Goal: Information Seeking & Learning: Learn about a topic

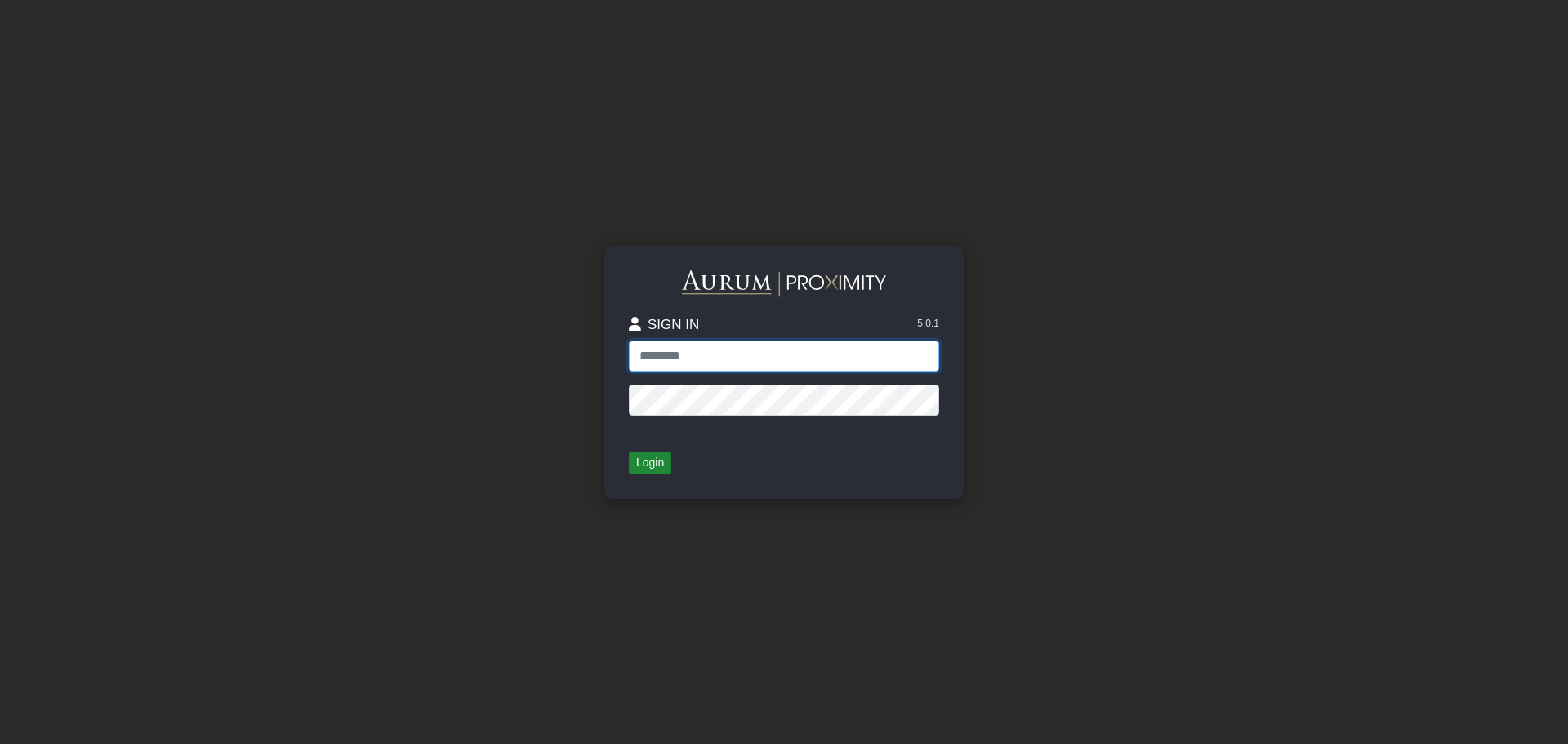
type input "**********"
click at [658, 458] on button "Login" at bounding box center [650, 463] width 42 height 23
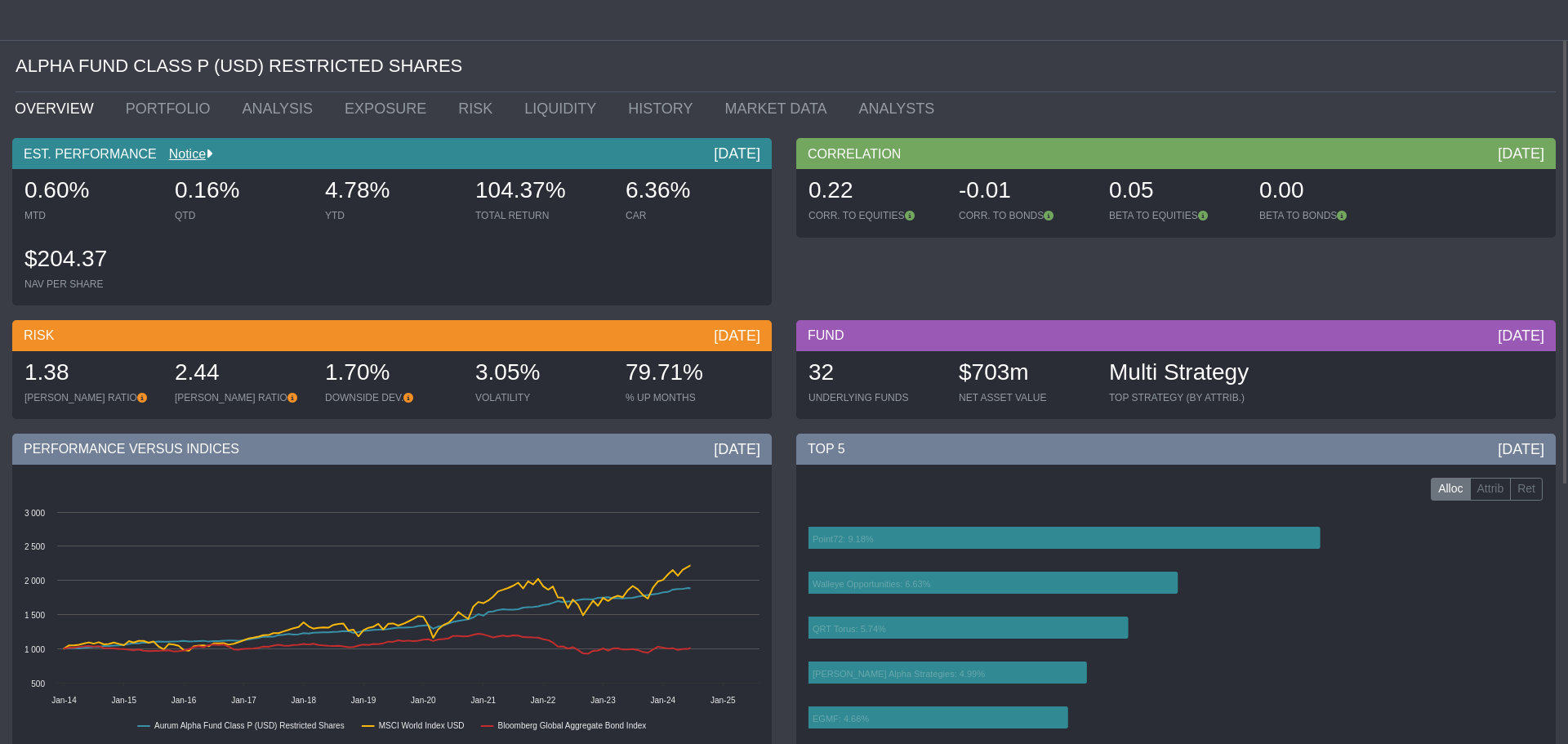
click at [21, 25] on div at bounding box center [784, 20] width 1568 height 40
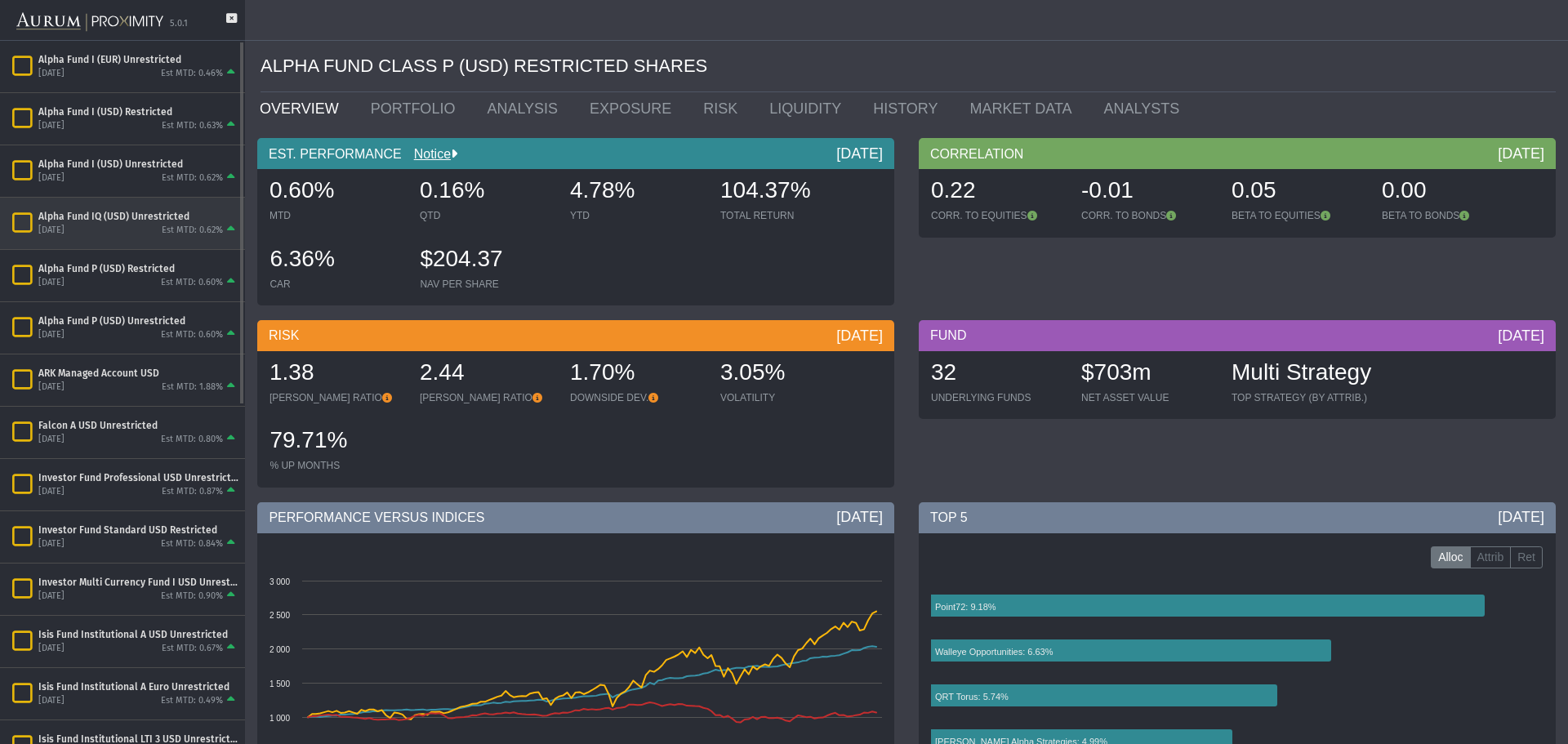
click at [138, 212] on div "Alpha Fund IQ (USD) Unrestricted" at bounding box center [139, 216] width 201 height 13
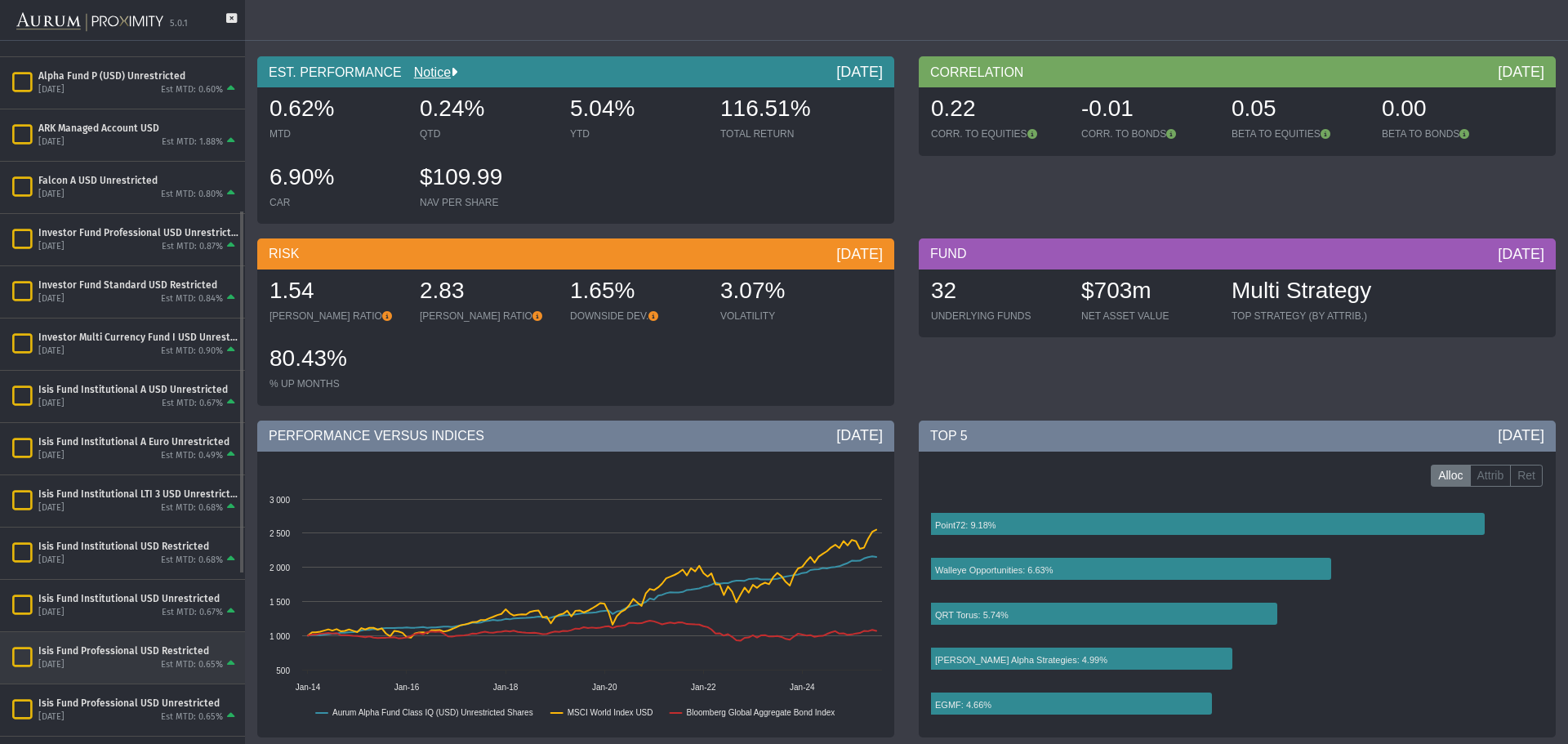
scroll to position [327, 0]
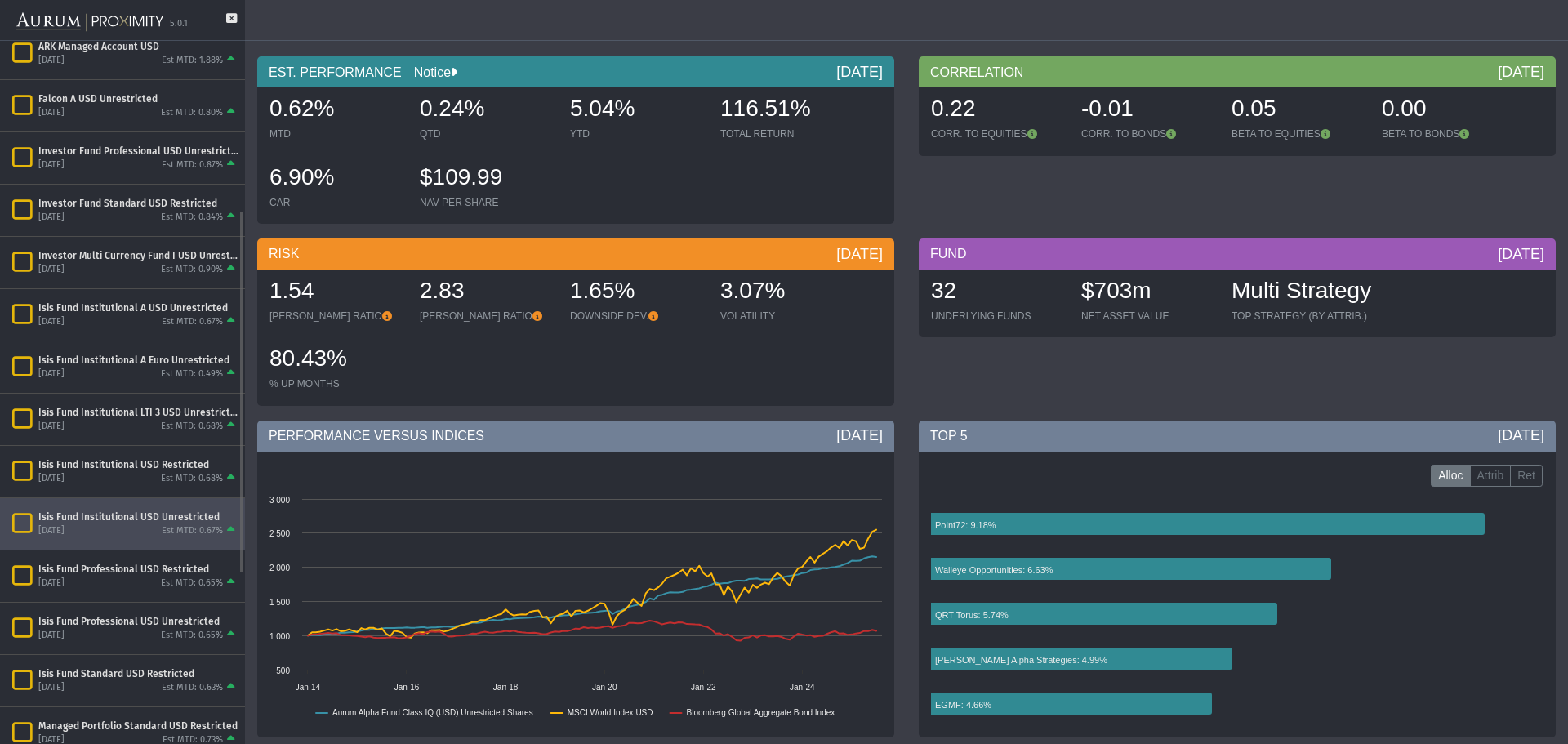
click at [136, 523] on div "[DATE] Est MTD: 0.67%" at bounding box center [139, 530] width 201 height 15
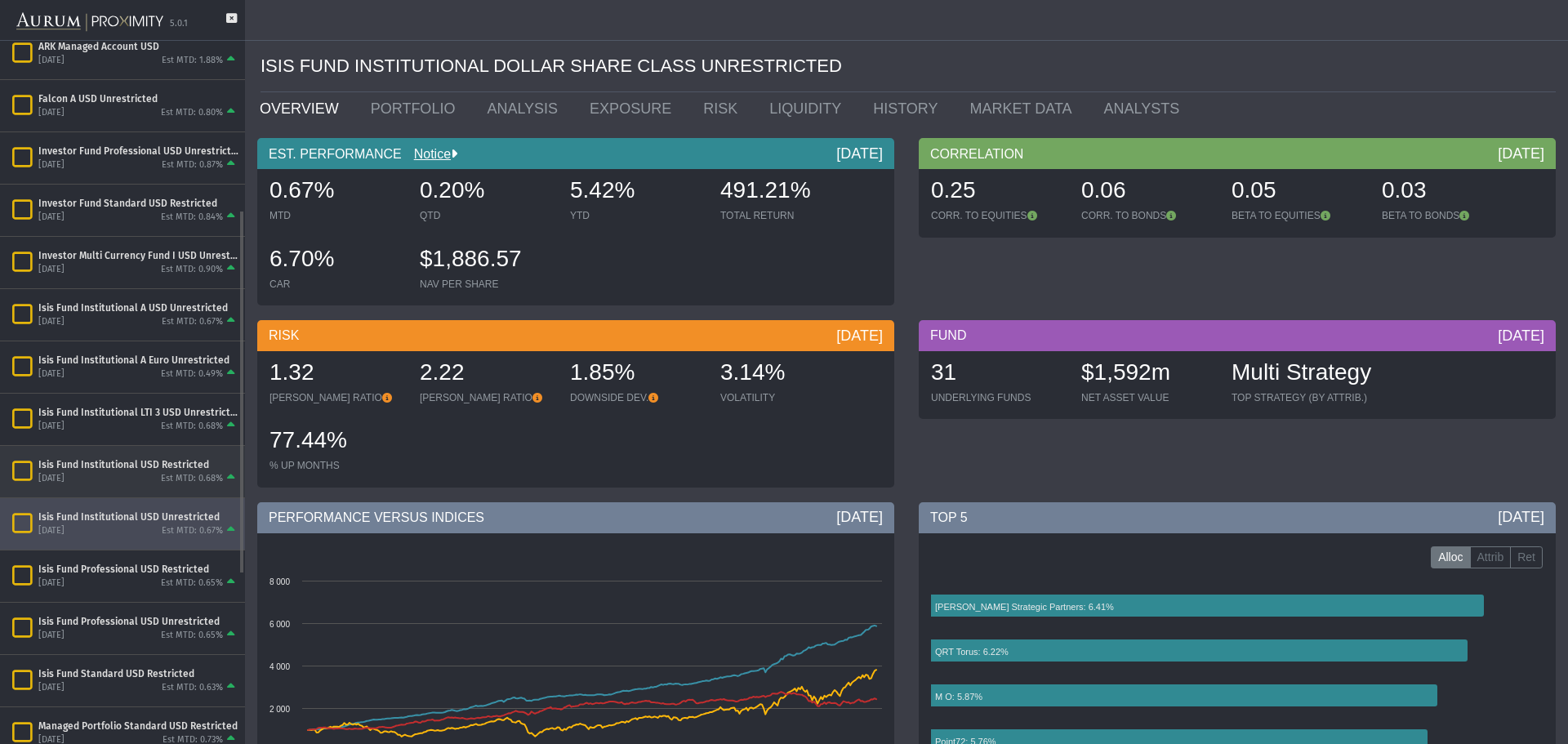
click at [171, 464] on div "Isis Fund Institutional USD Restricted" at bounding box center [139, 464] width 201 height 13
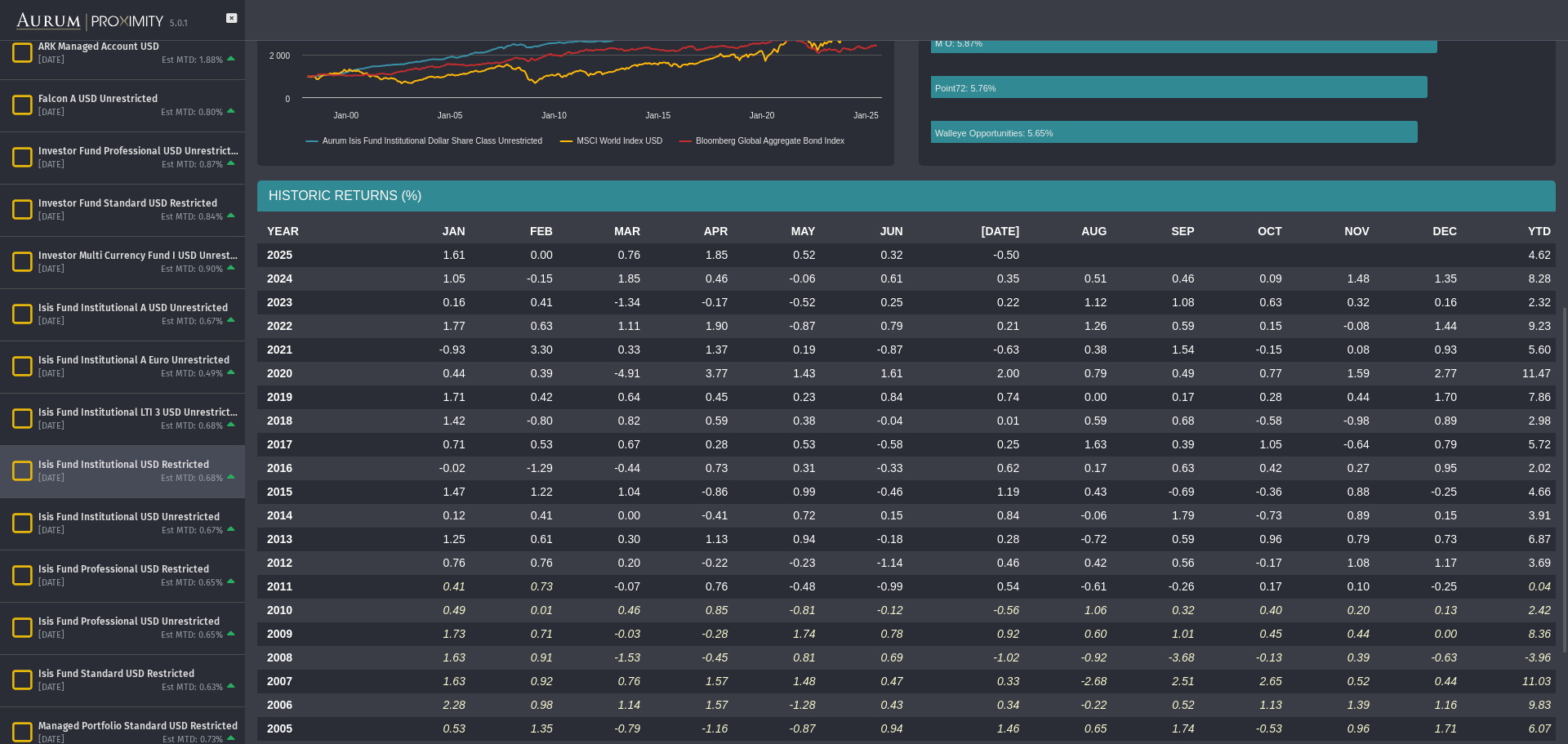
scroll to position [845, 0]
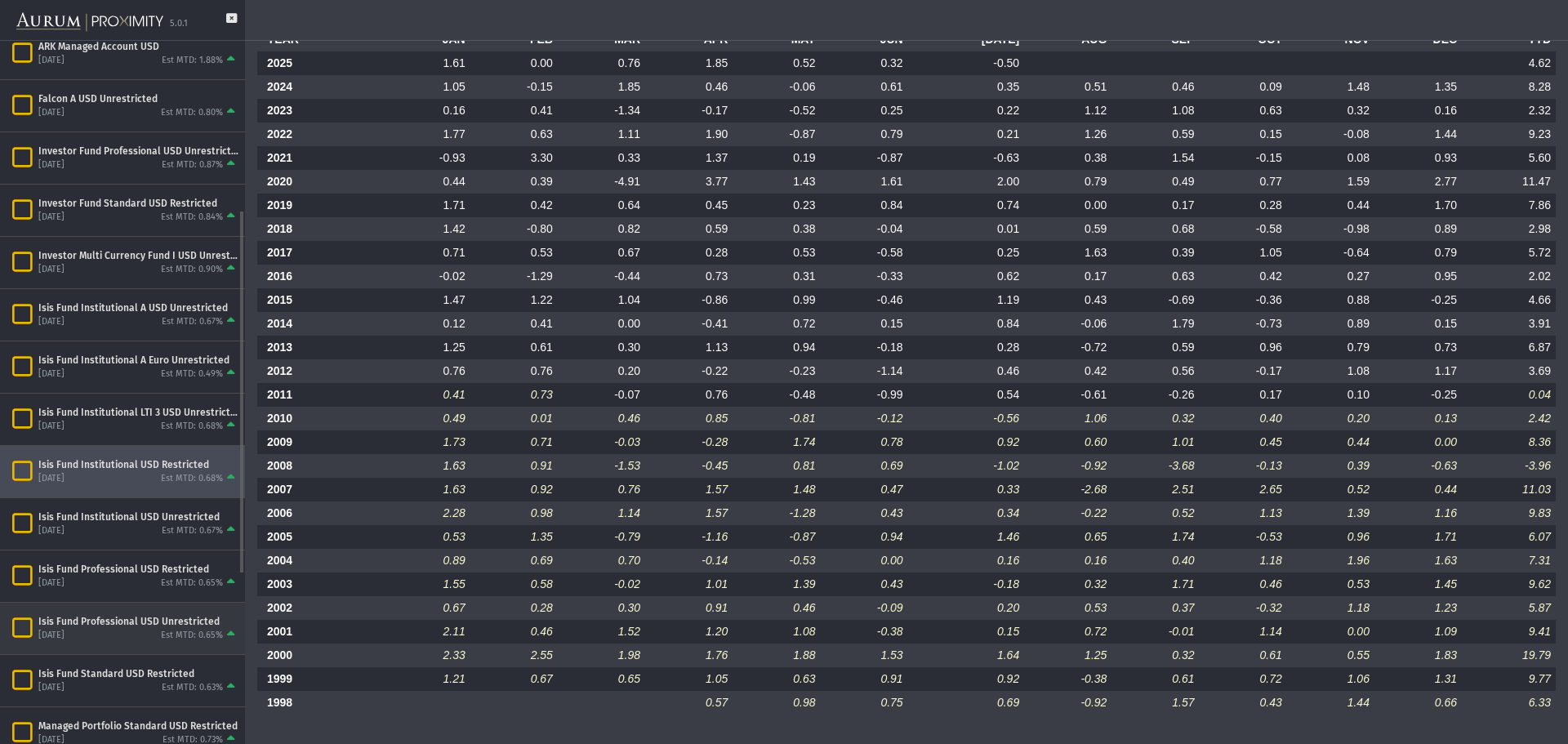
click at [133, 625] on div "Isis Fund Professional USD Unrestricted" at bounding box center [139, 621] width 201 height 13
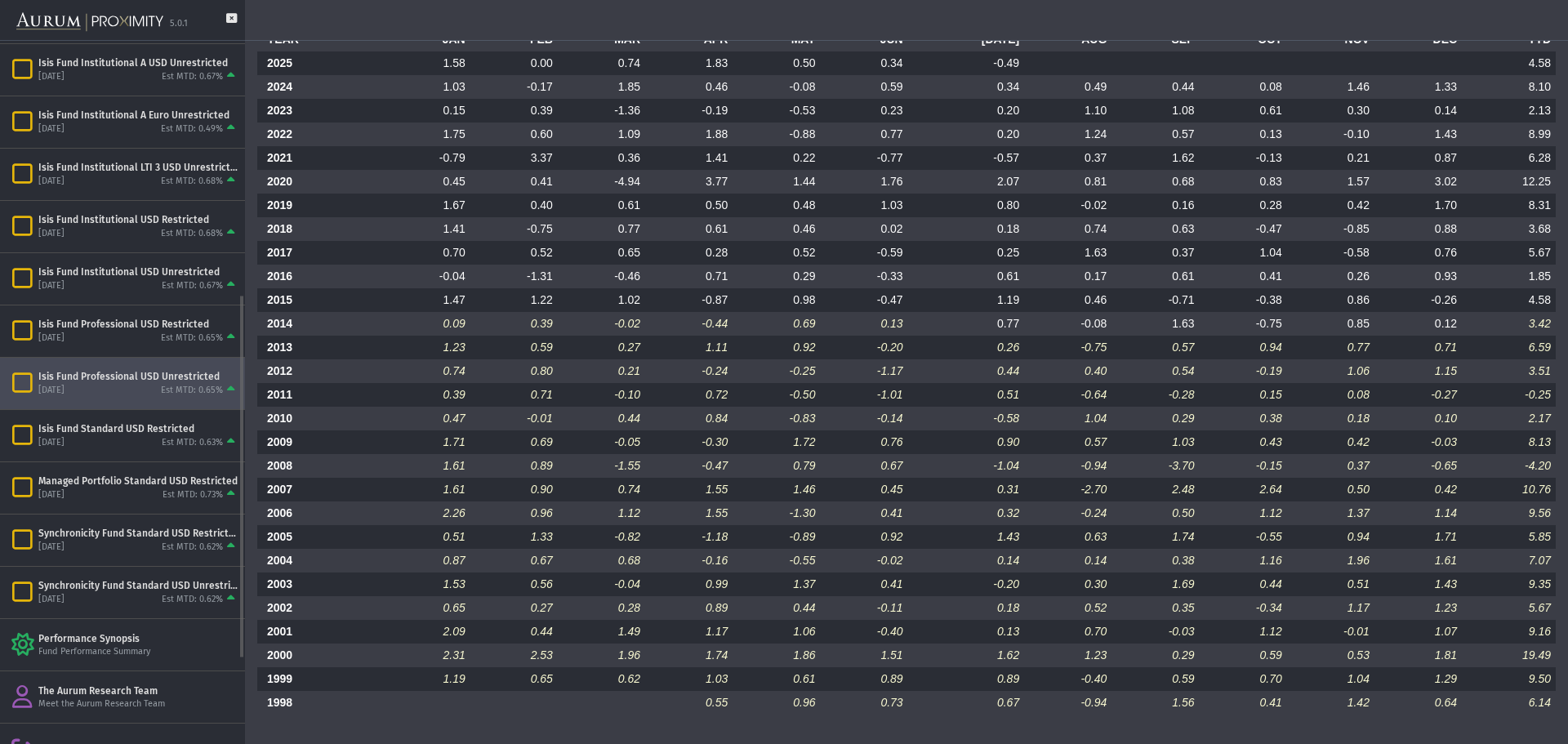
scroll to position [489, 0]
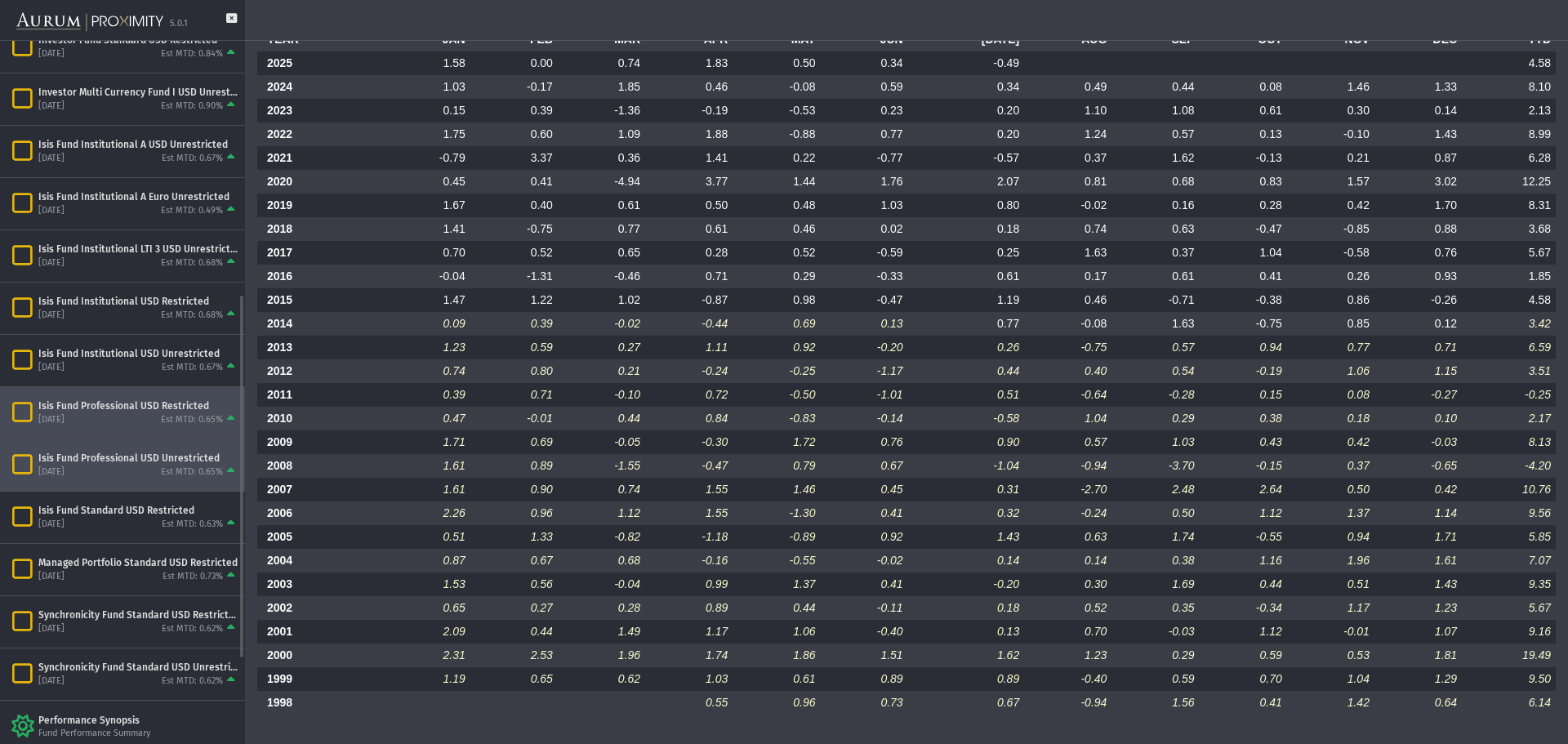
click at [180, 415] on div "Est MTD: 0.65%" at bounding box center [192, 420] width 62 height 12
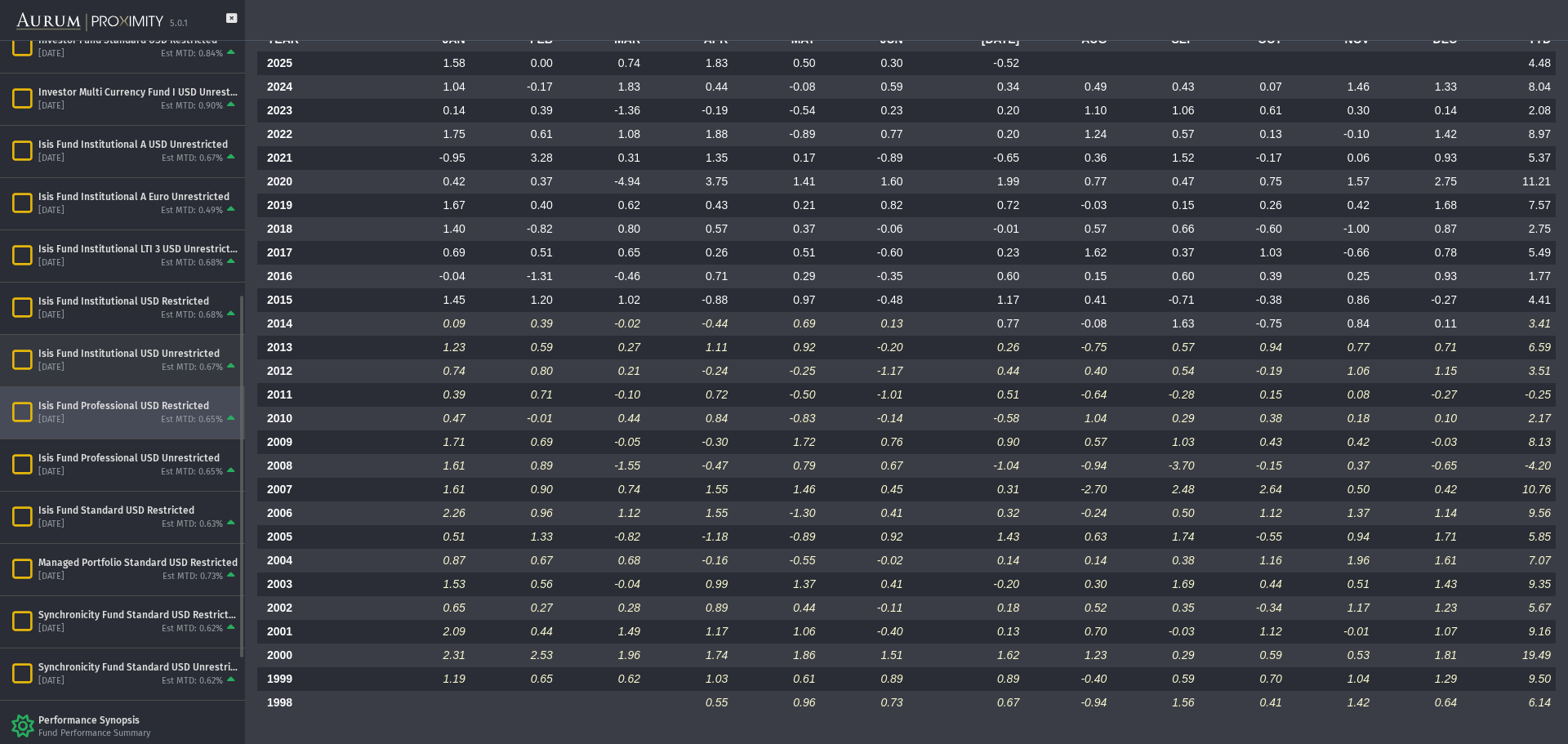
click at [165, 347] on div "Isis Fund Institutional USD Unrestricted" at bounding box center [139, 353] width 201 height 13
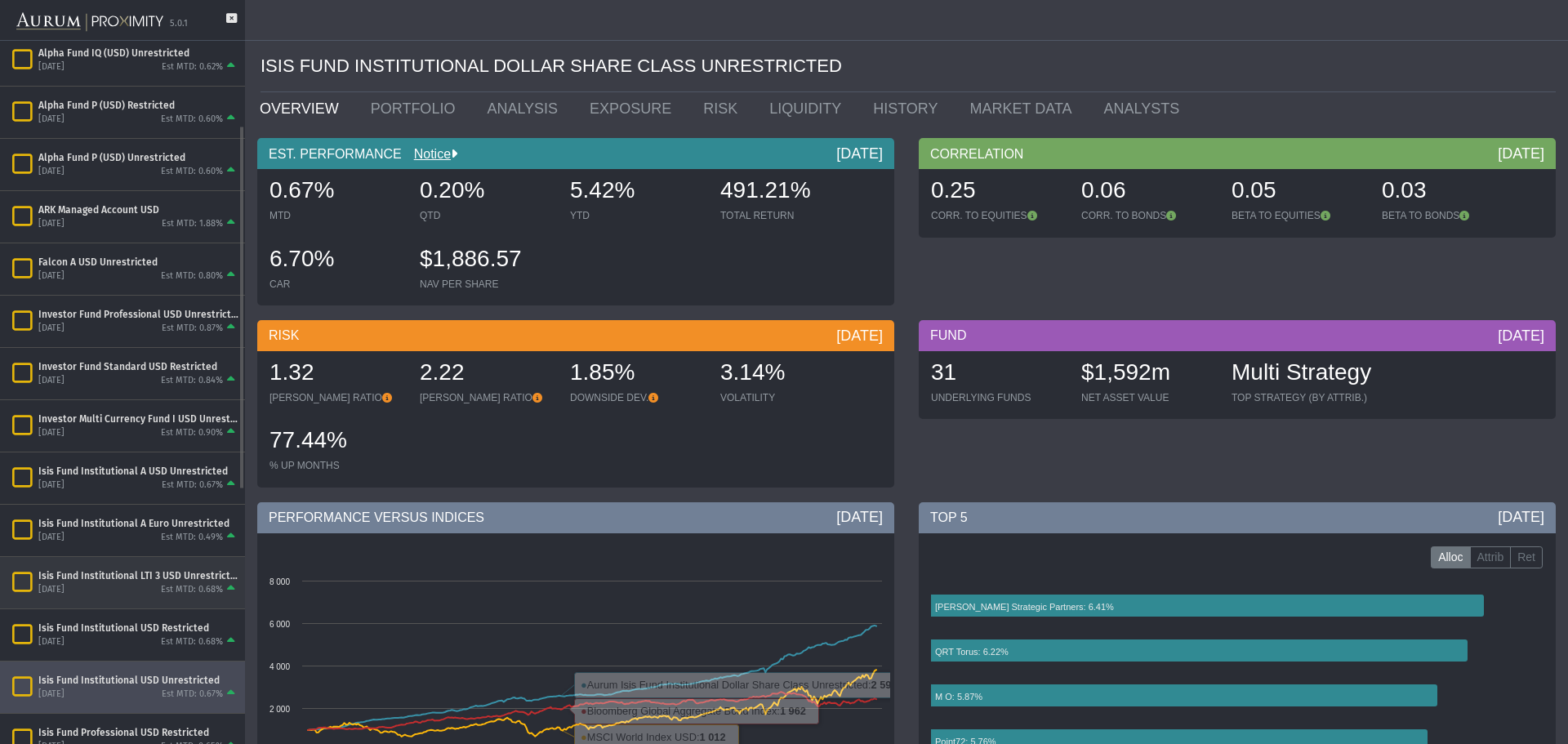
click at [190, 568] on div "Isis Fund Institutional LTI 3 USD Unrestricted [DATE] Est MTD: 0.68%" at bounding box center [122, 582] width 245 height 52
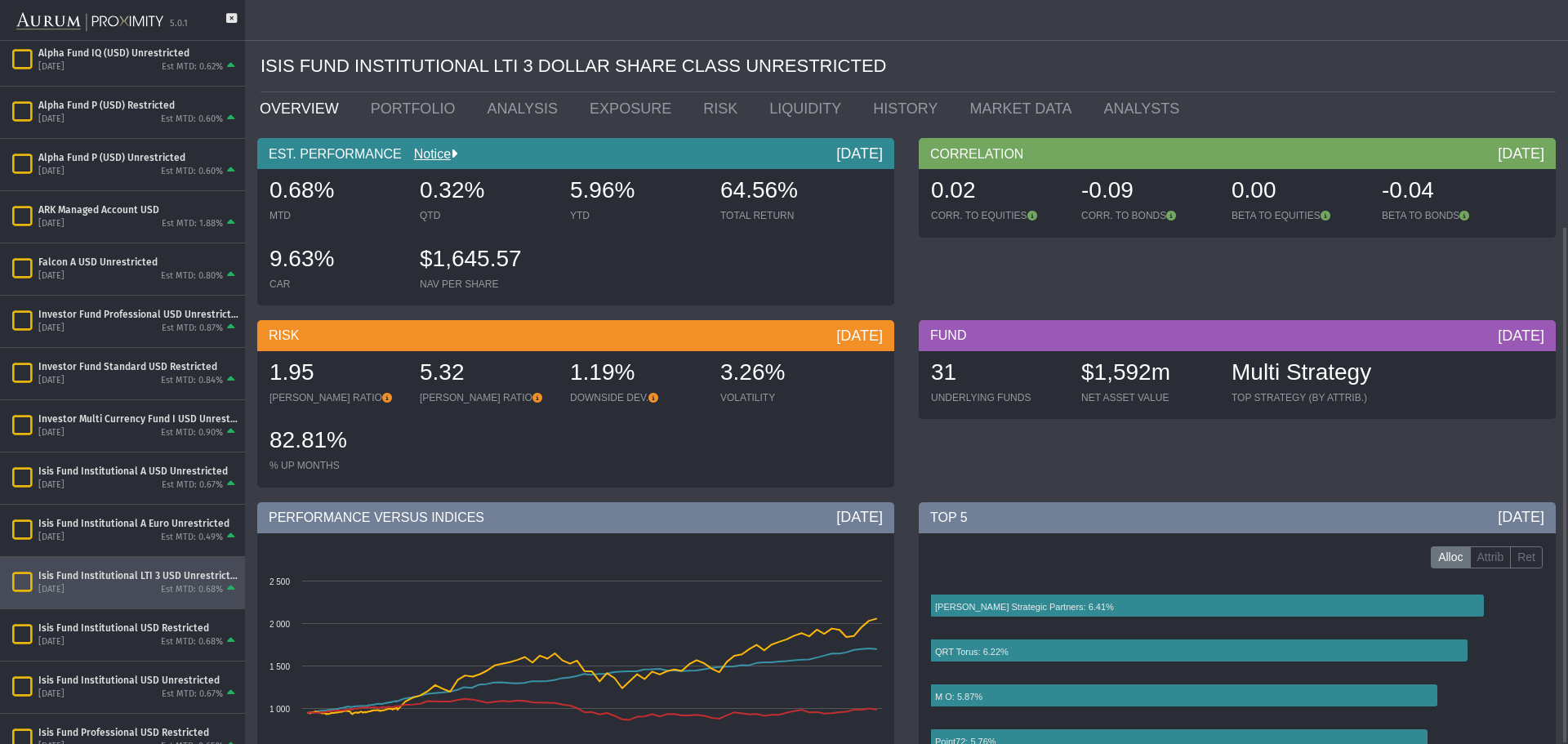
scroll to position [324, 0]
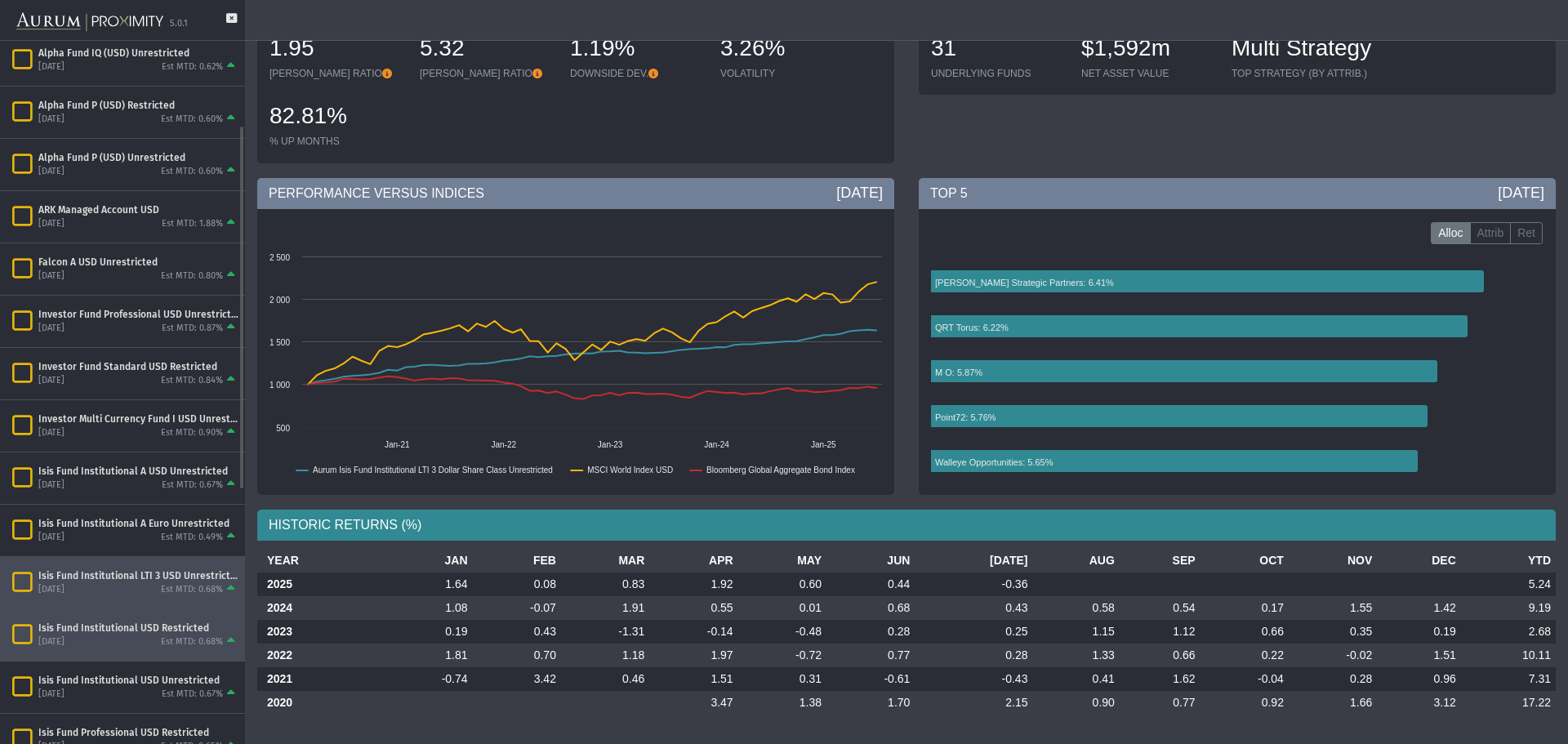
click at [108, 614] on div "Isis Fund Institutional USD Restricted [DATE] Est MTD: 0.68%" at bounding box center [122, 635] width 245 height 52
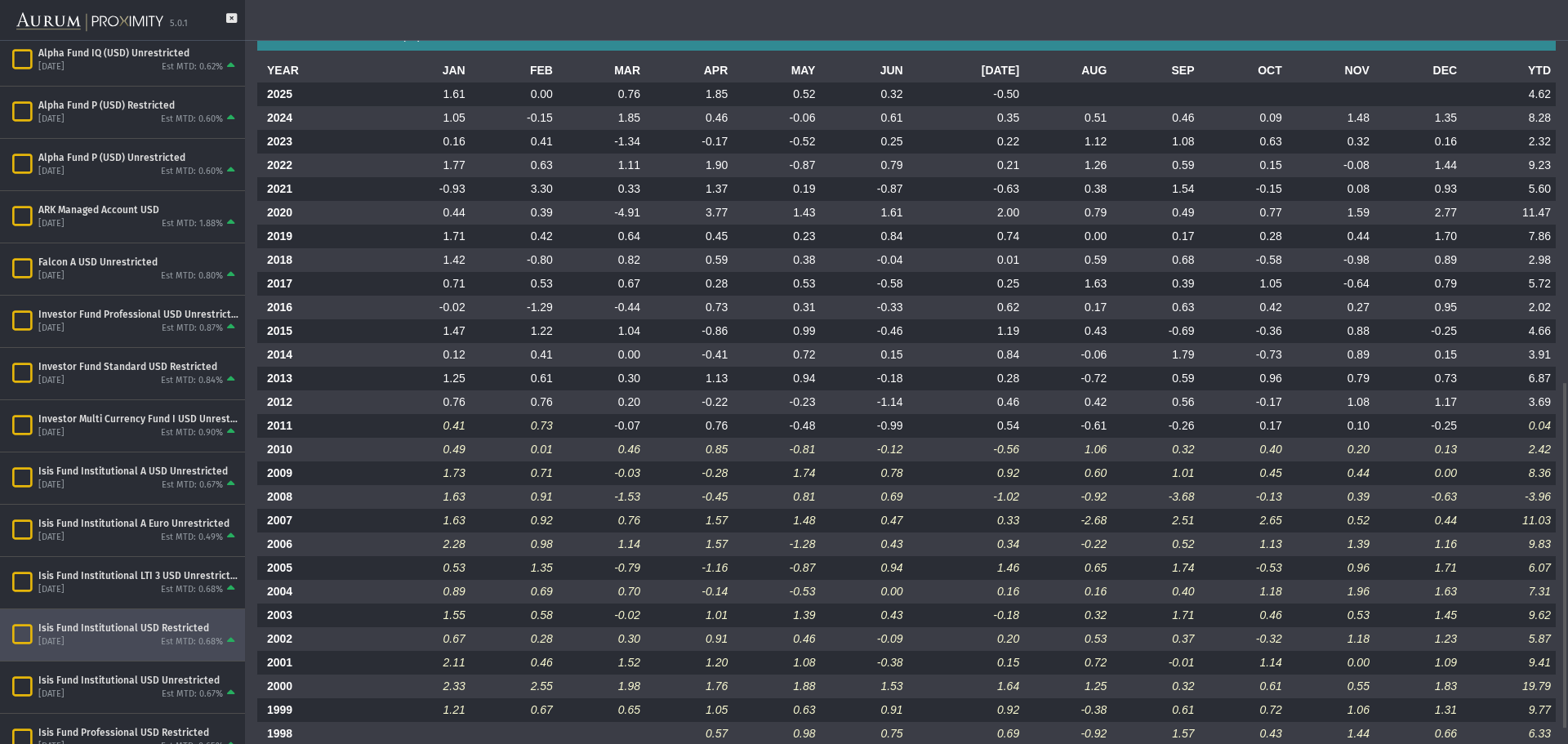
scroll to position [845, 0]
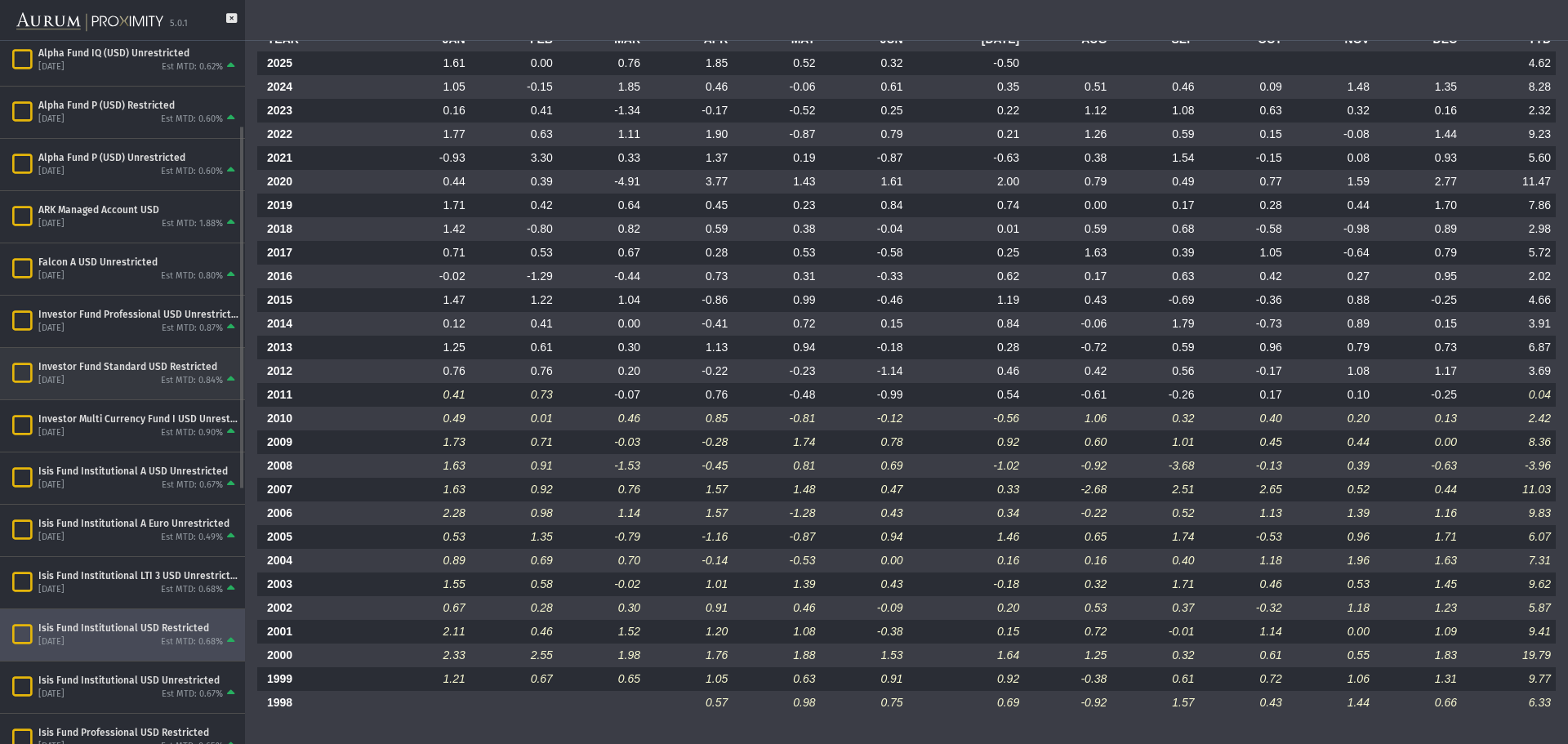
click at [120, 374] on div "[DATE] Est MTD: 0.84%" at bounding box center [139, 380] width 201 height 15
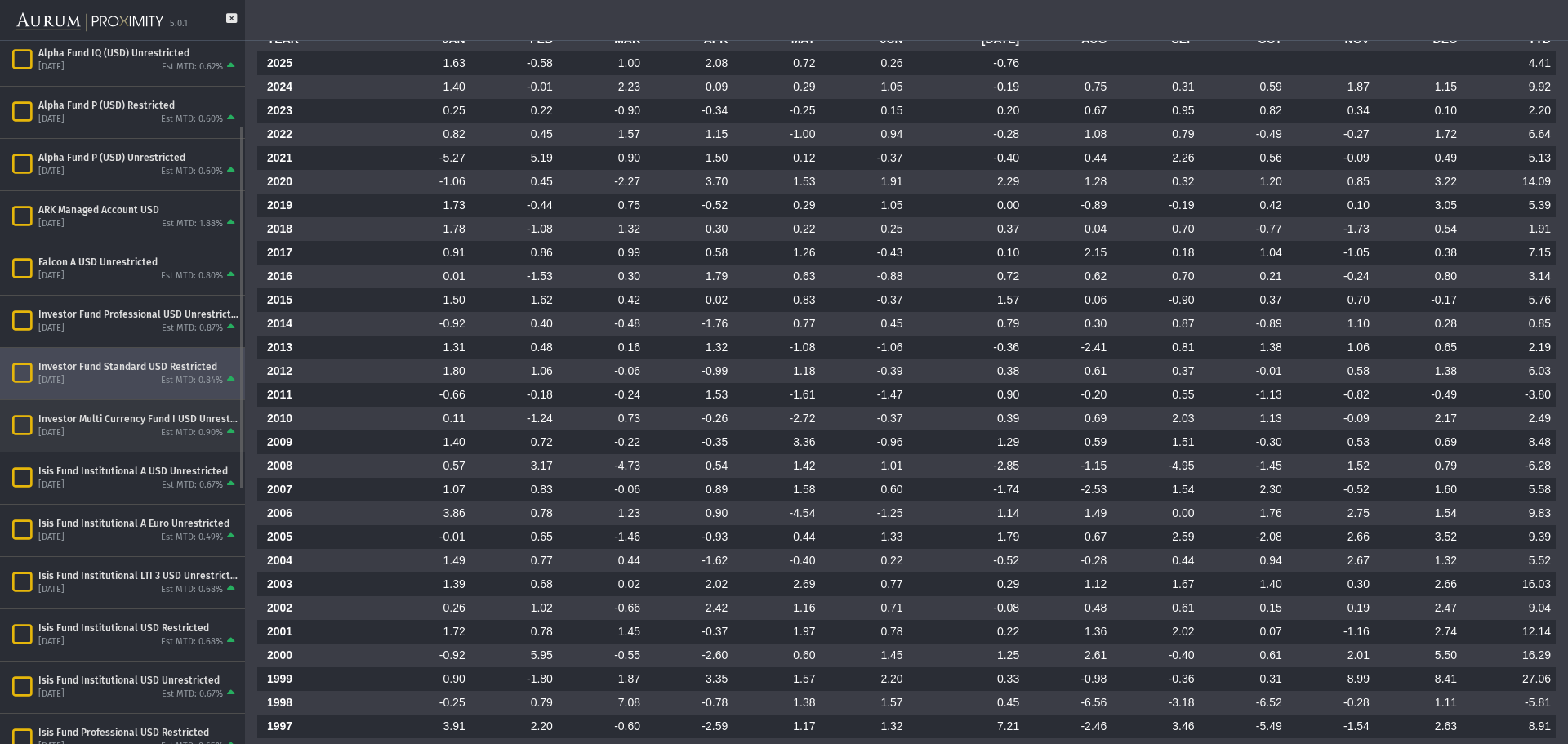
click at [176, 415] on div "Investor Multi Currency Fund I USD Unrestricted" at bounding box center [139, 418] width 201 height 13
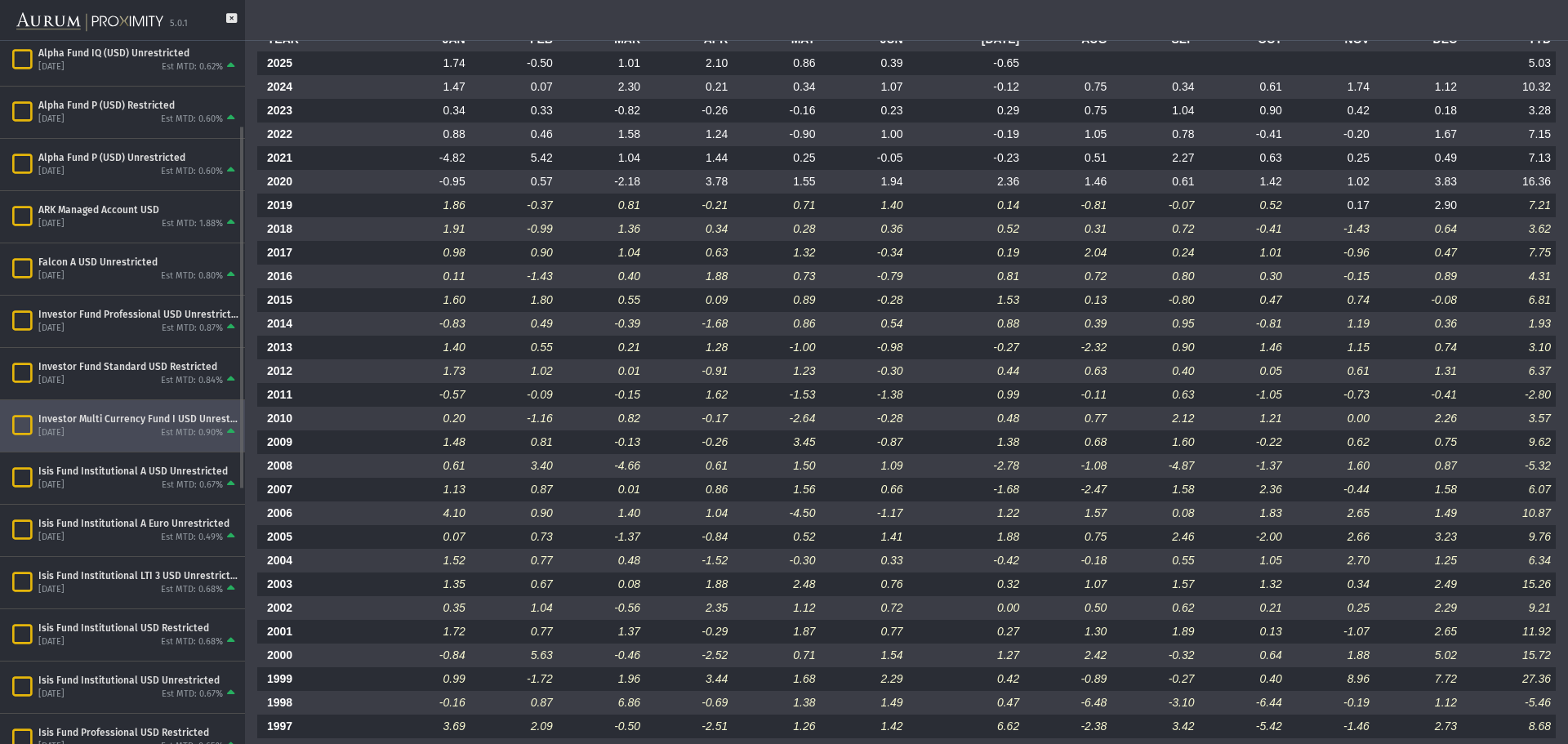
scroll to position [939, 0]
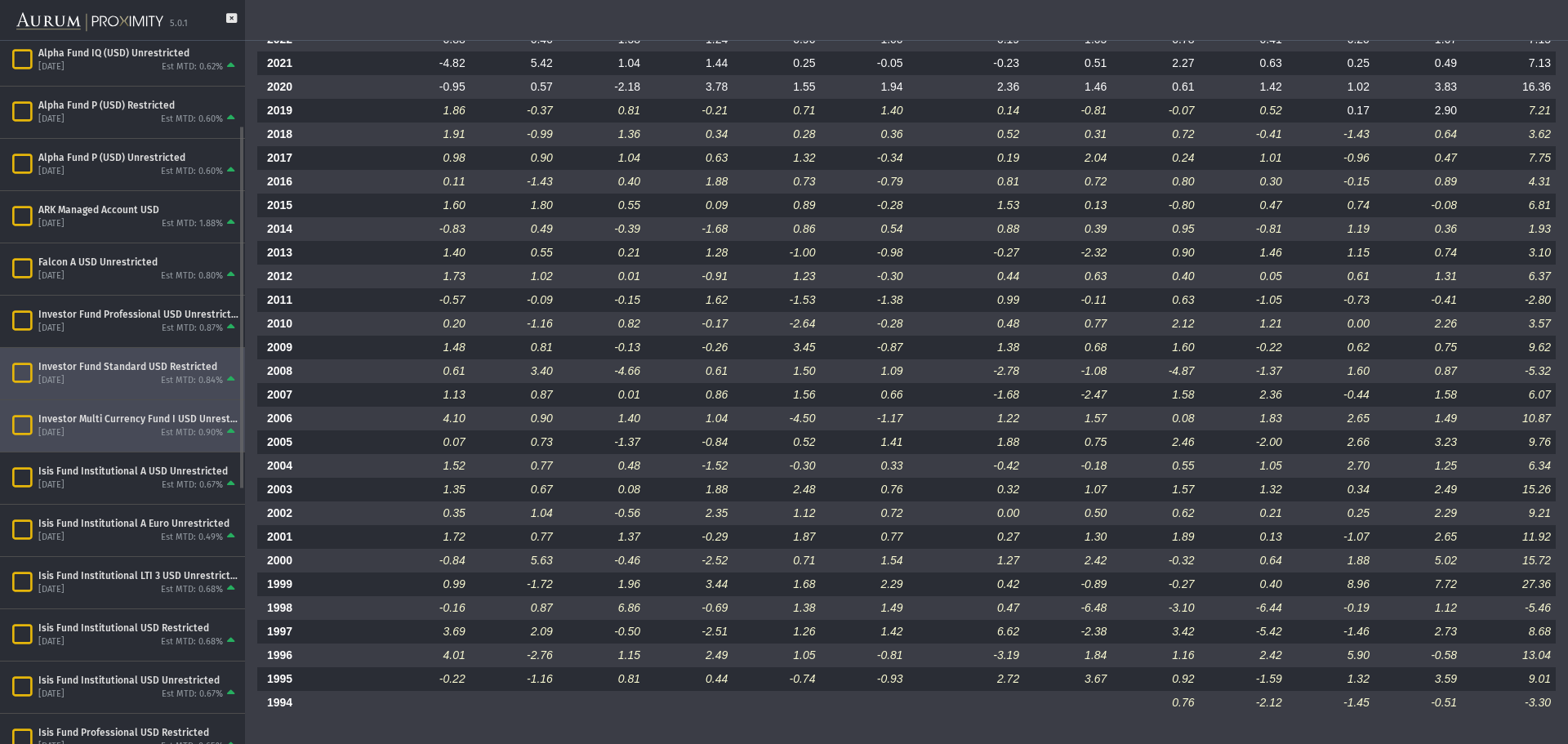
click at [183, 380] on div "Est MTD: 0.84%" at bounding box center [192, 381] width 62 height 12
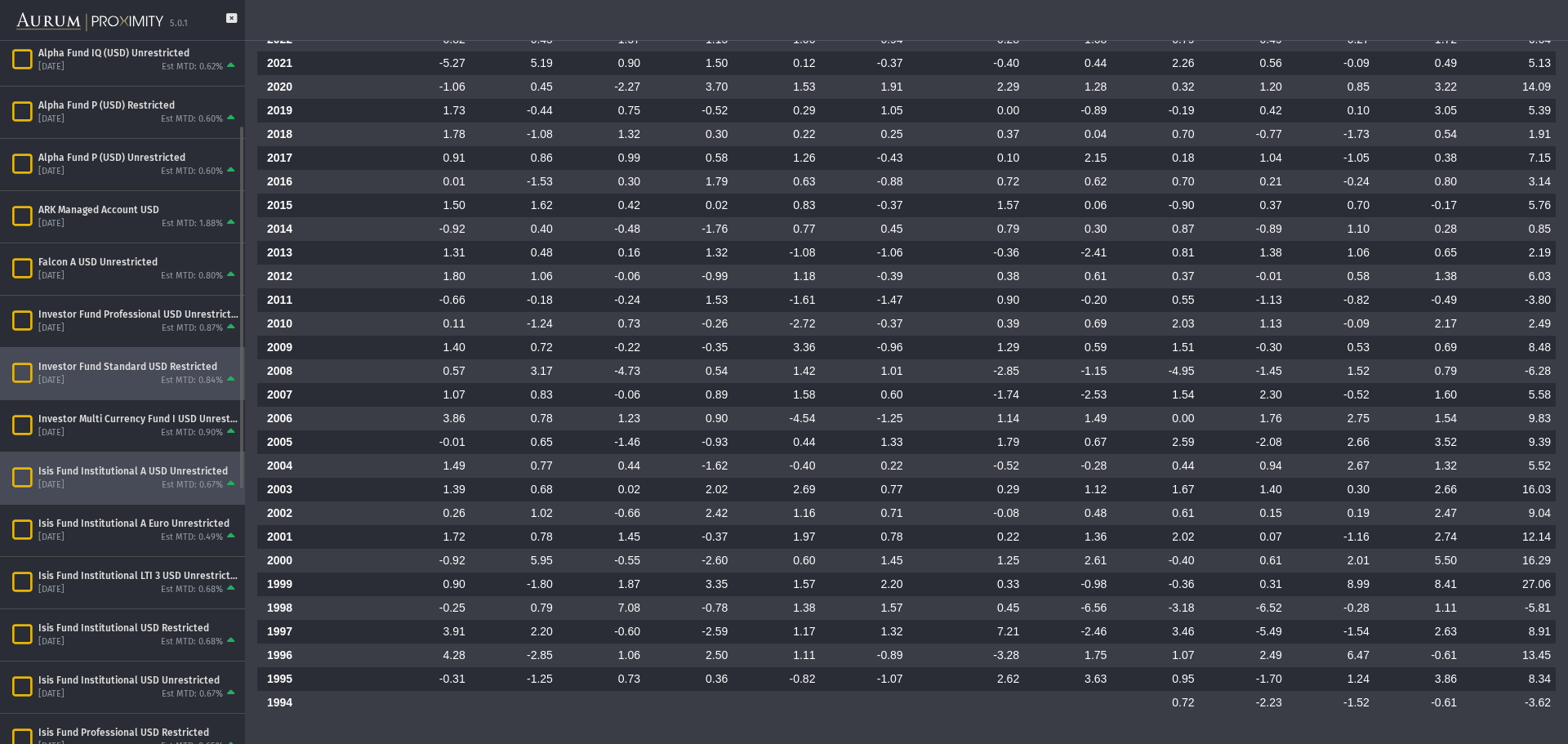
click at [136, 487] on div "[DATE] Est MTD: 0.67%" at bounding box center [139, 484] width 201 height 15
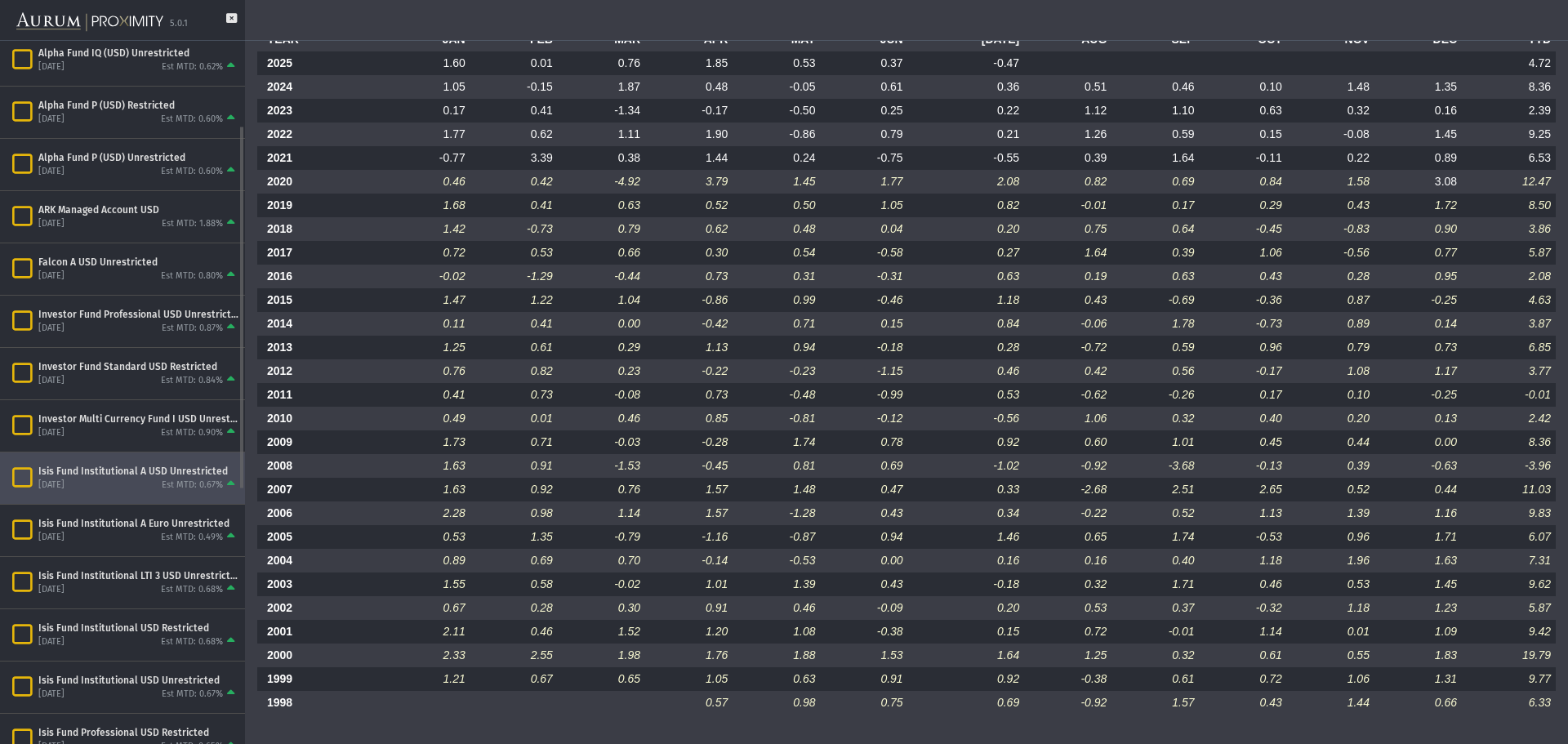
scroll to position [845, 0]
click at [135, 538] on div "[DATE] Est MTD: 0.49%" at bounding box center [139, 537] width 201 height 15
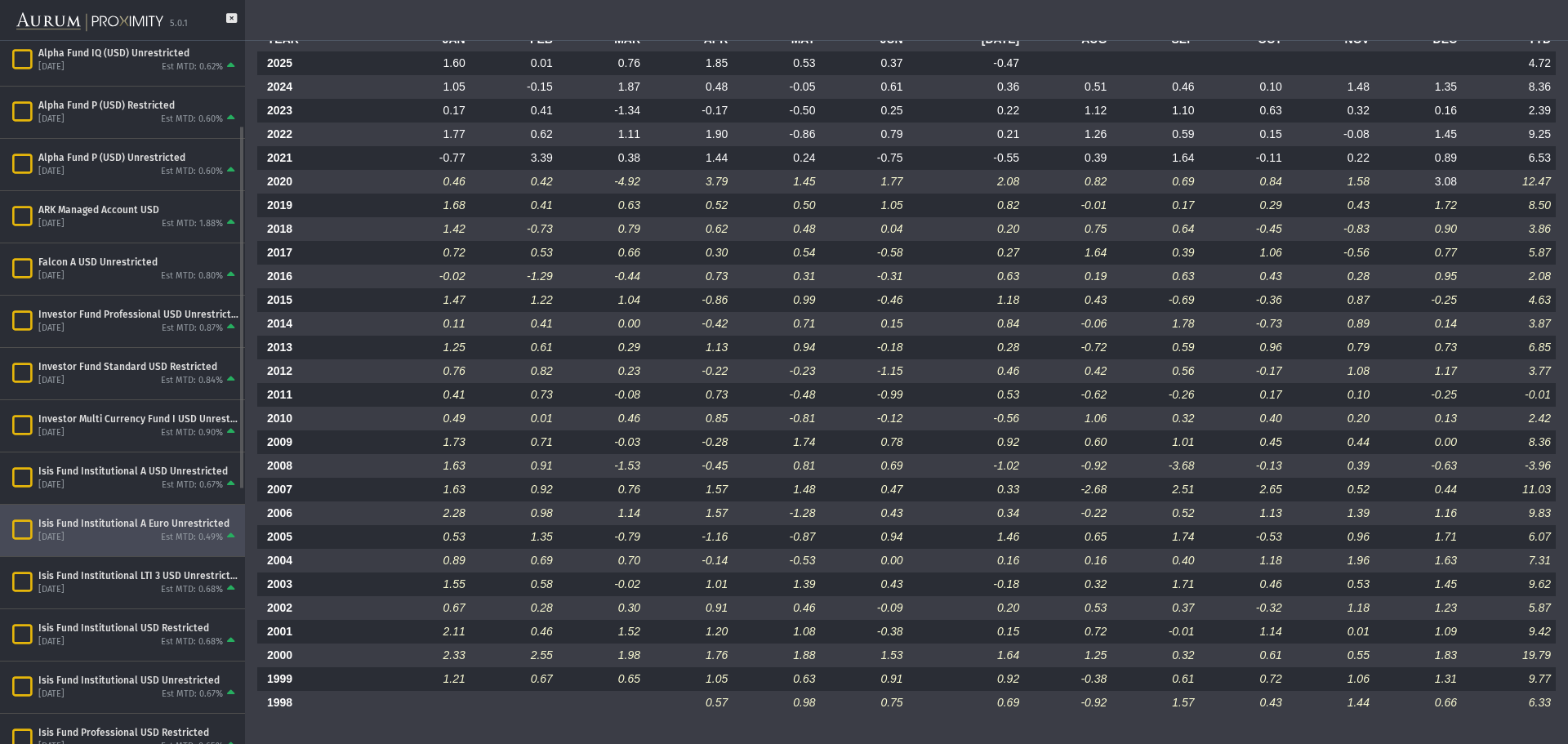
scroll to position [703, 0]
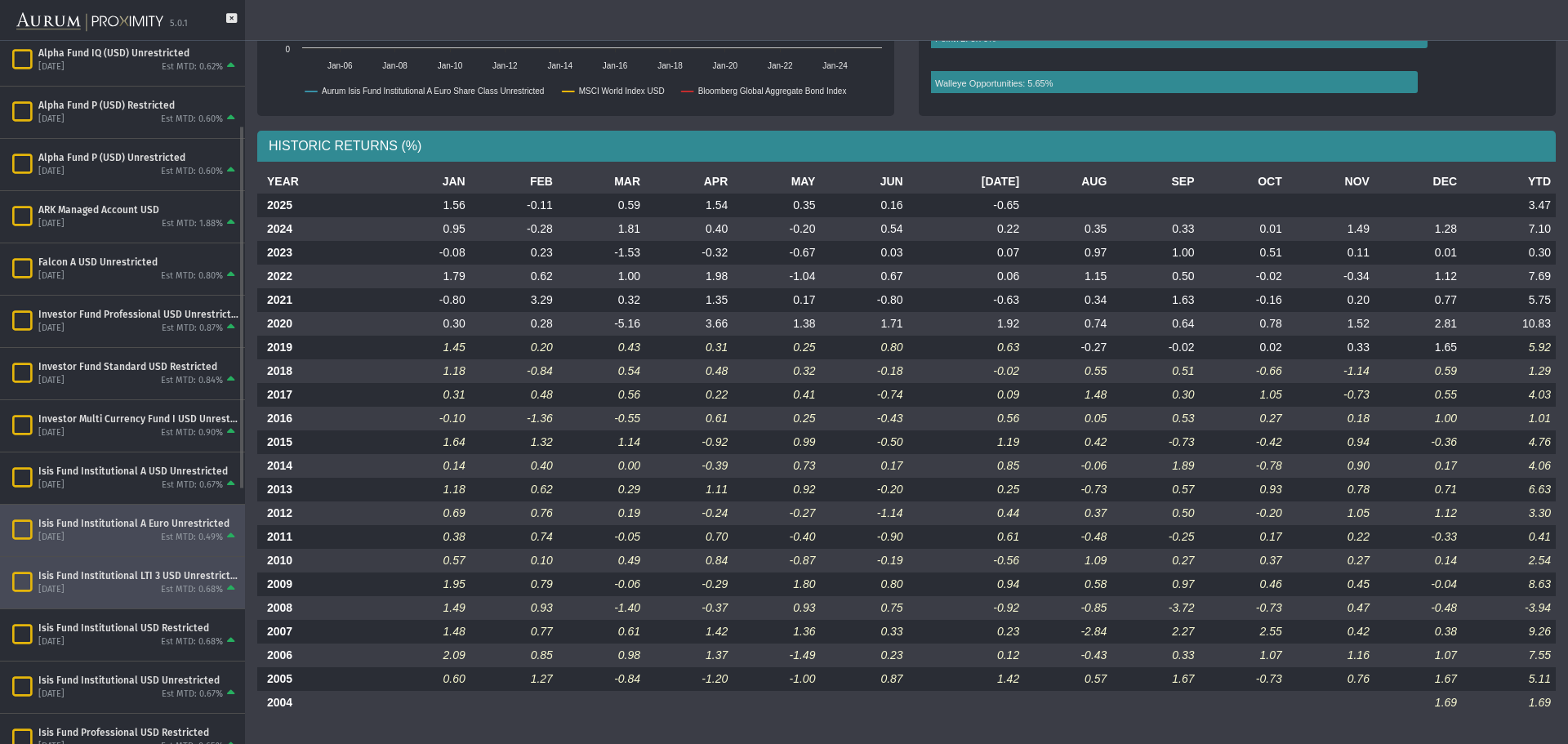
click at [140, 599] on div "Isis Fund Institutional LTI 3 USD Unrestricted [DATE] Est MTD: 0.68%" at bounding box center [122, 582] width 245 height 52
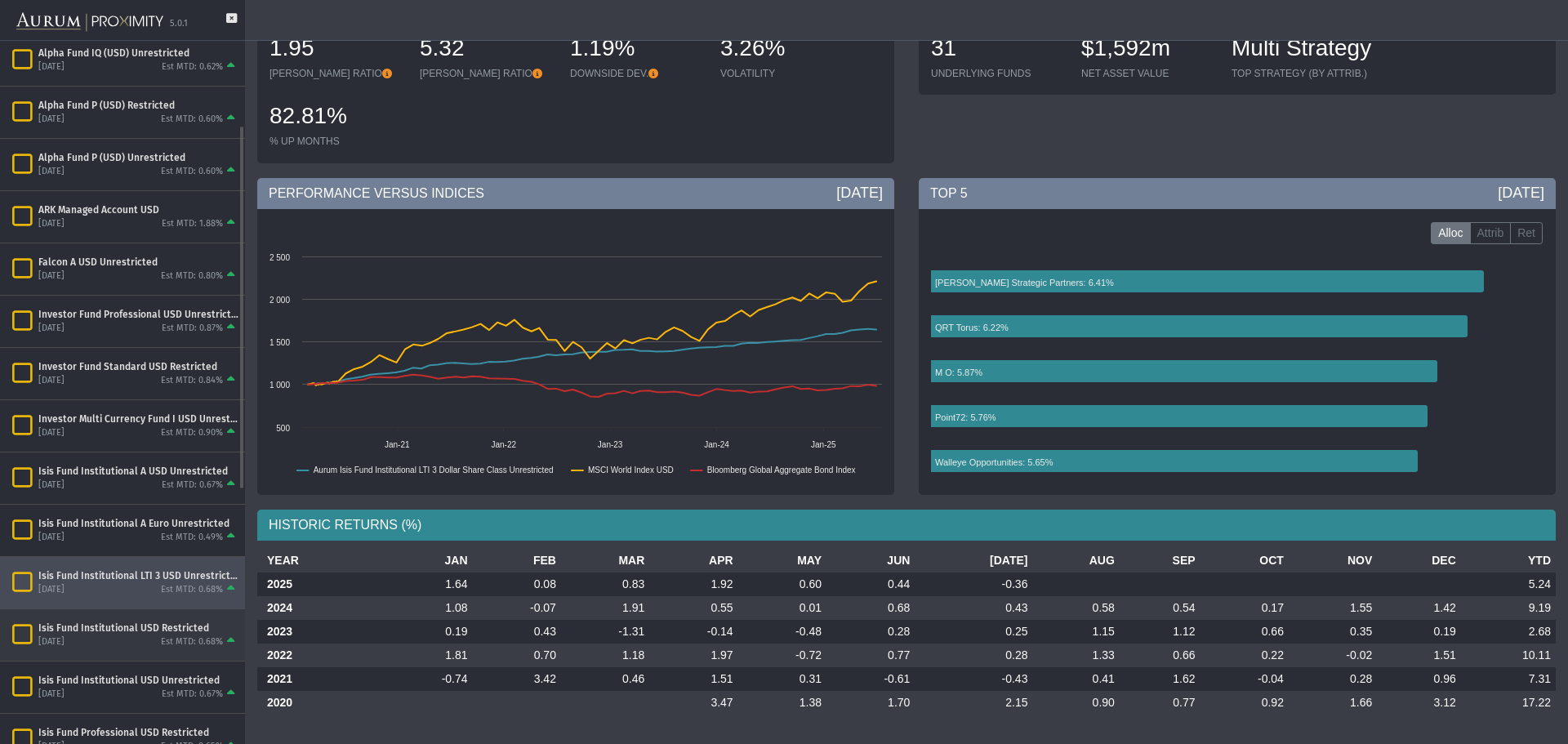
click at [147, 631] on div "Isis Fund Institutional USD Restricted" at bounding box center [139, 627] width 201 height 13
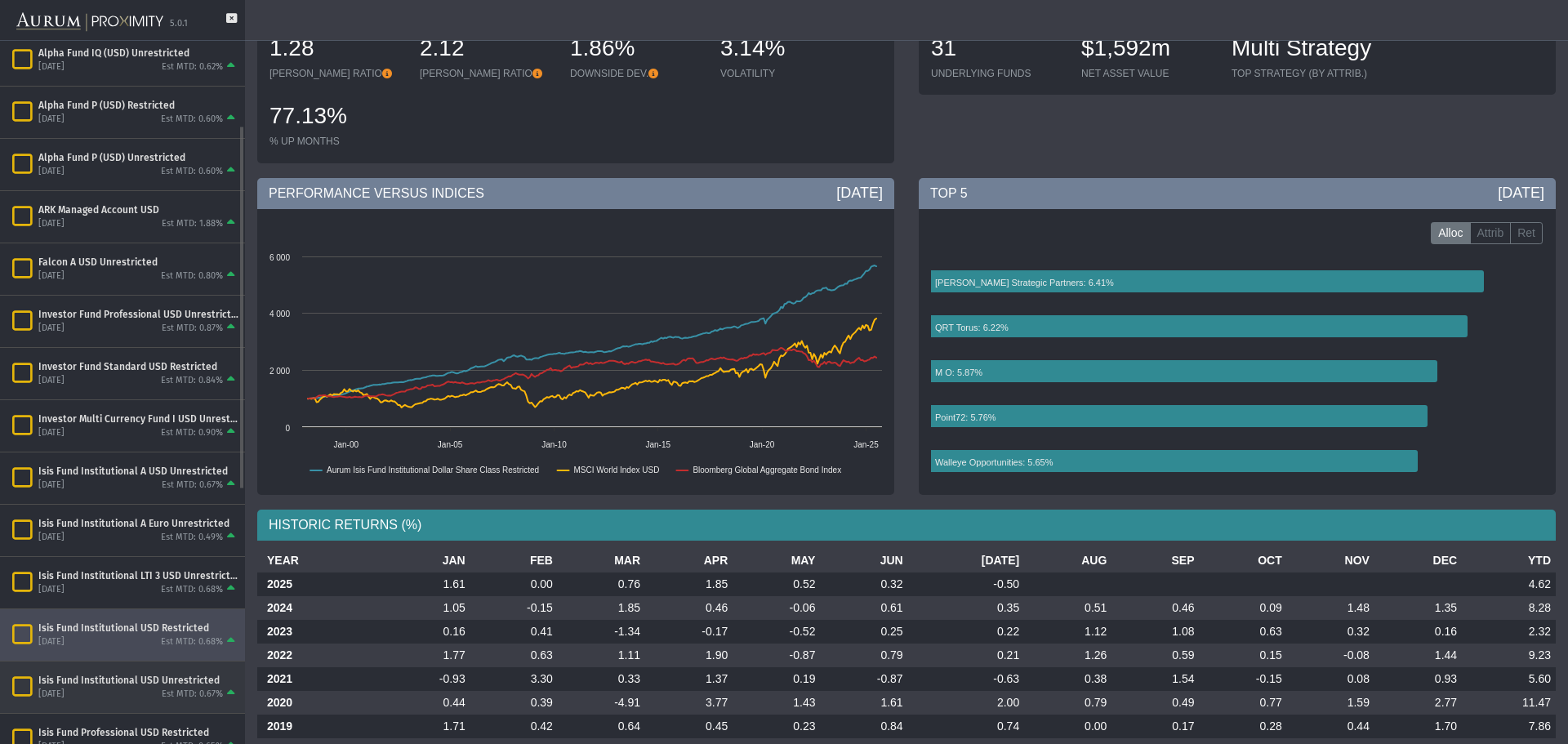
click at [143, 680] on div "Isis Fund Institutional USD Unrestricted" at bounding box center [139, 679] width 201 height 13
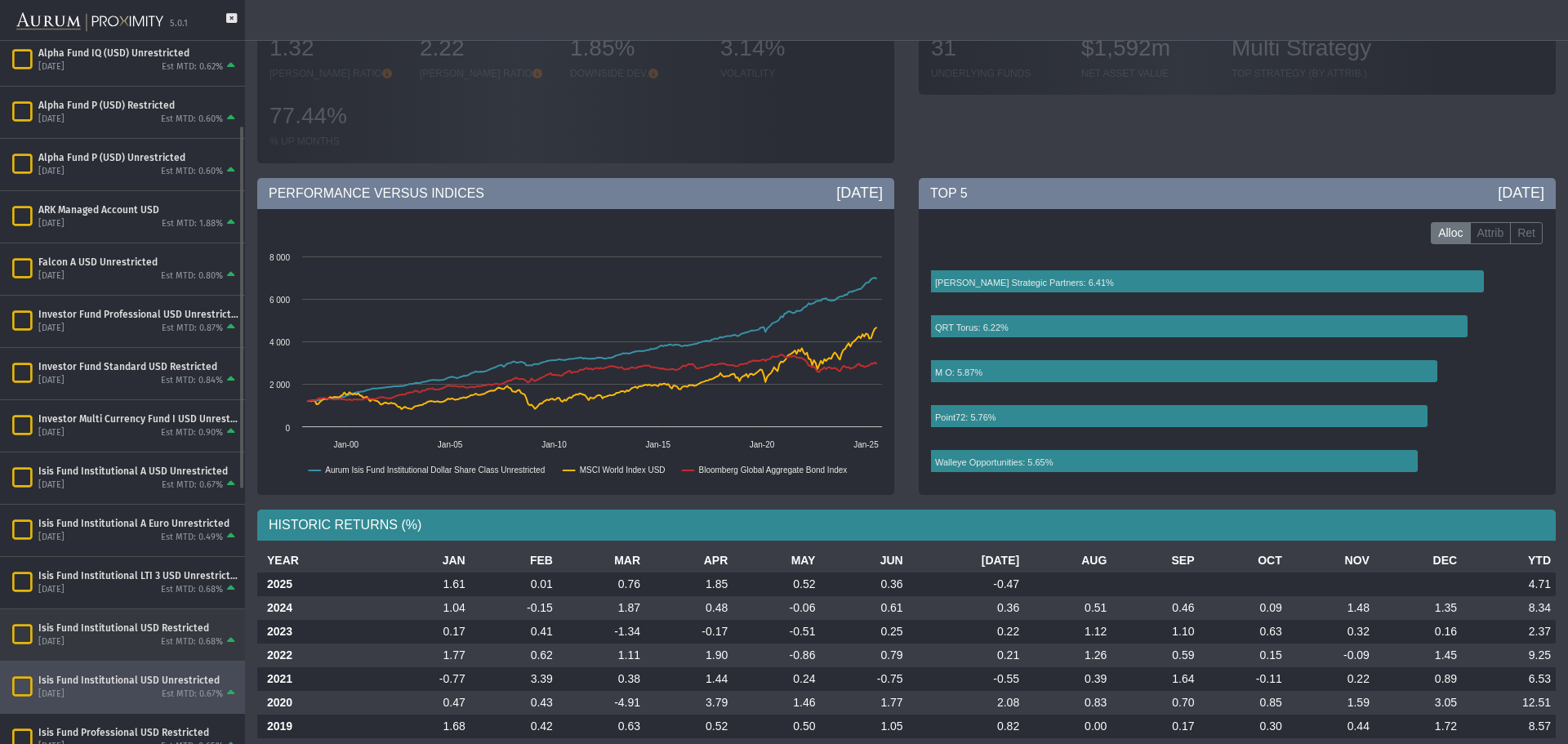
click at [133, 637] on div "[DATE] Est MTD: 0.68%" at bounding box center [139, 641] width 201 height 15
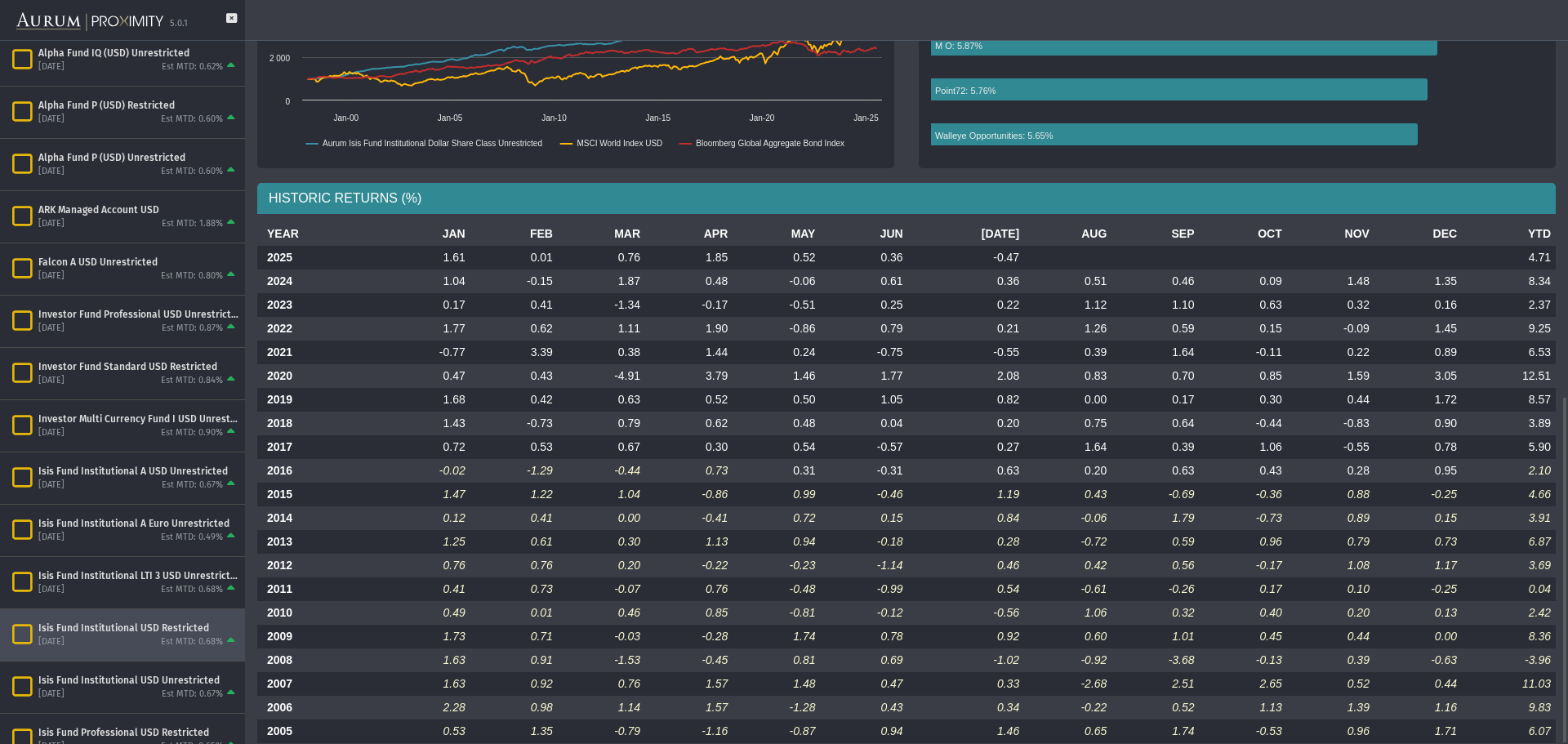
scroll to position [845, 0]
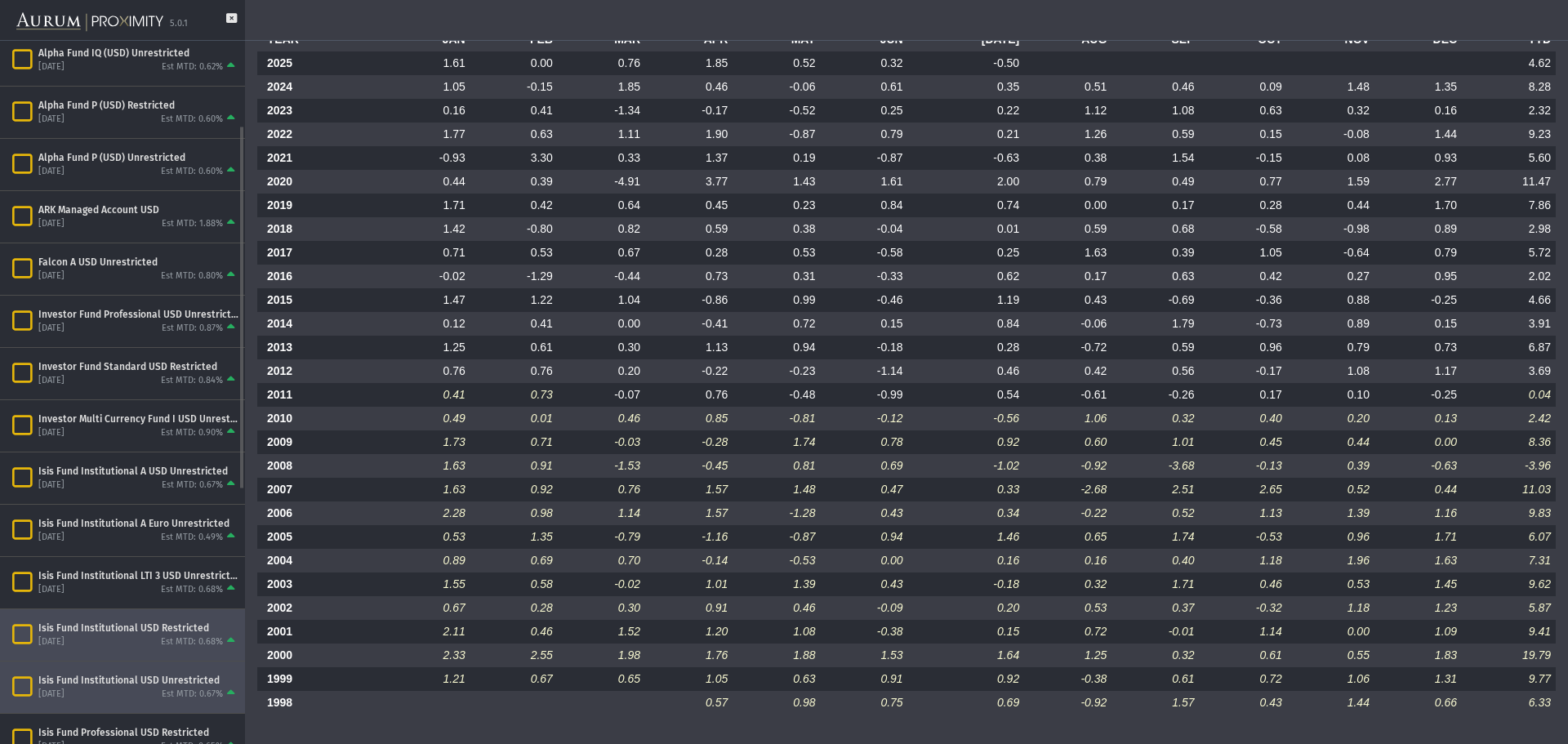
click at [190, 692] on div "Est MTD: 0.67%" at bounding box center [192, 694] width 61 height 12
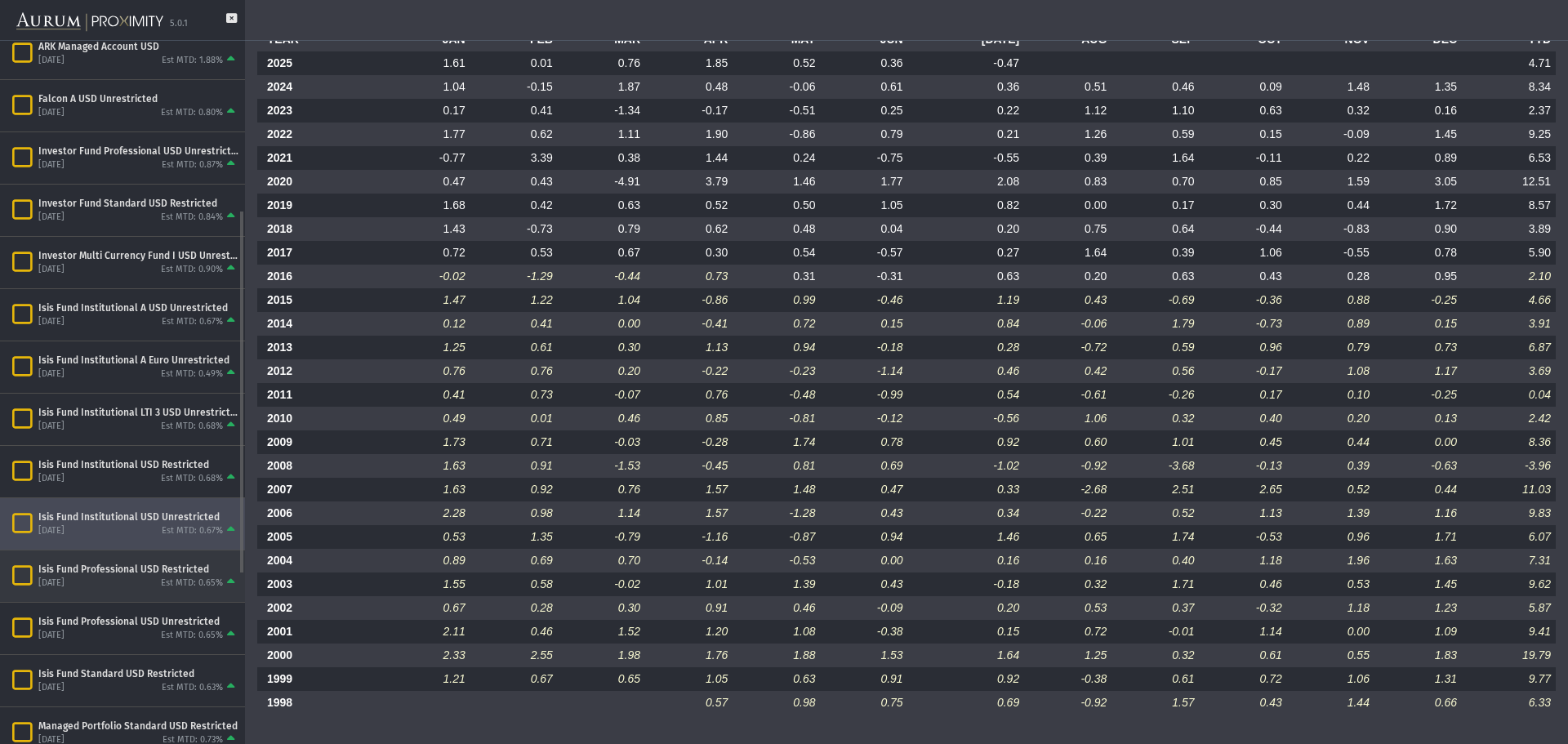
click at [169, 577] on div "Est MTD: 0.65%" at bounding box center [192, 583] width 62 height 12
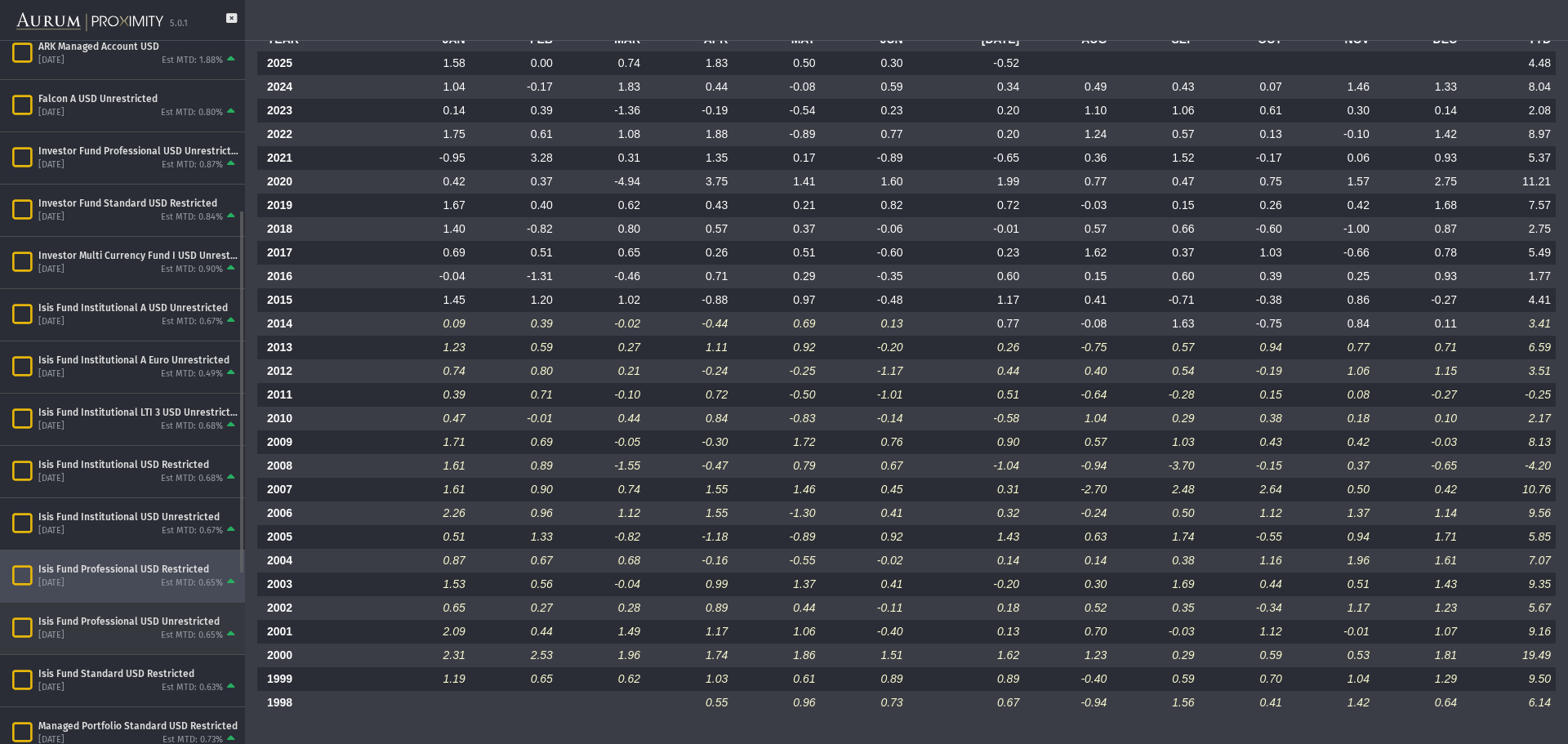
click at [196, 630] on div "Est MTD: 0.65%" at bounding box center [192, 636] width 62 height 12
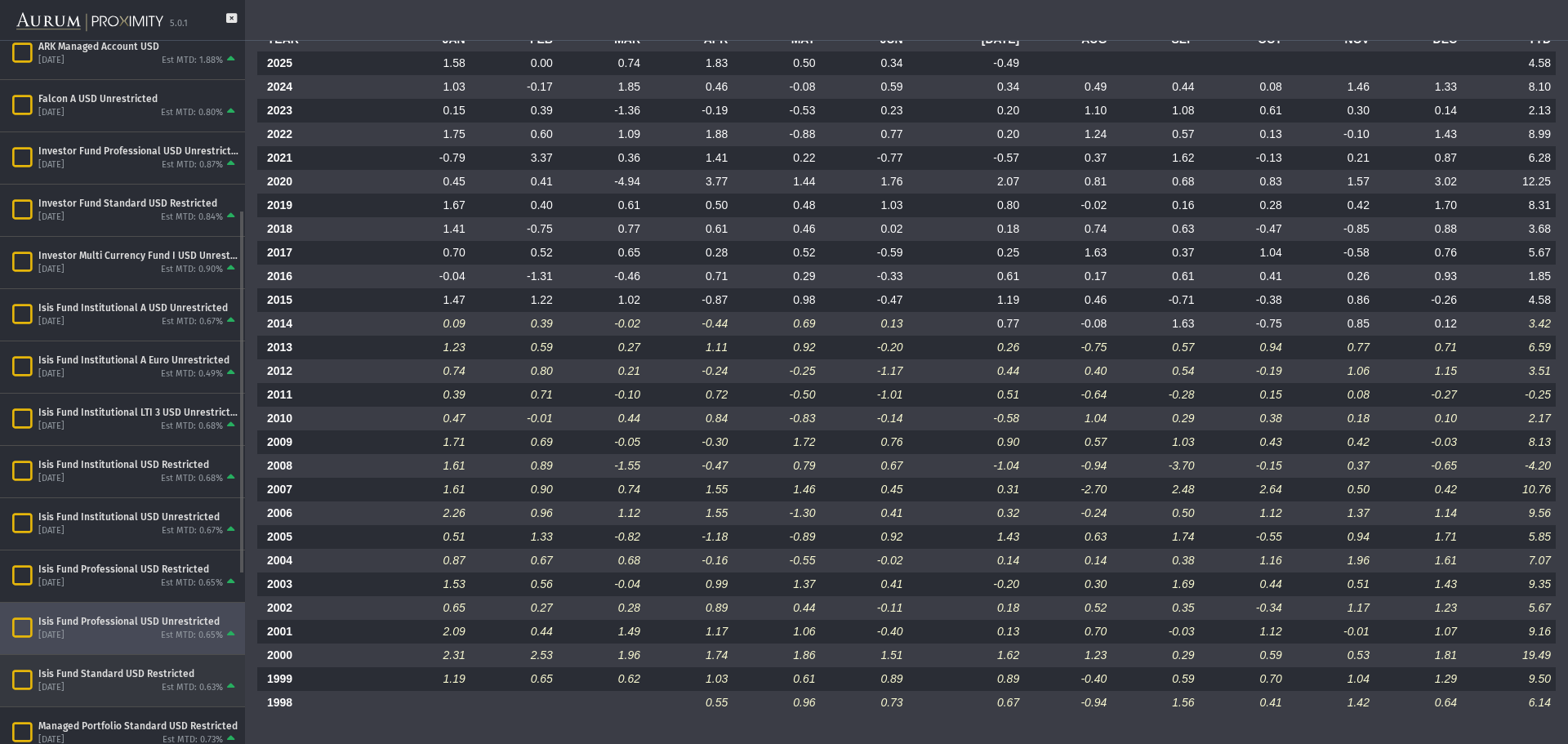
scroll to position [409, 0]
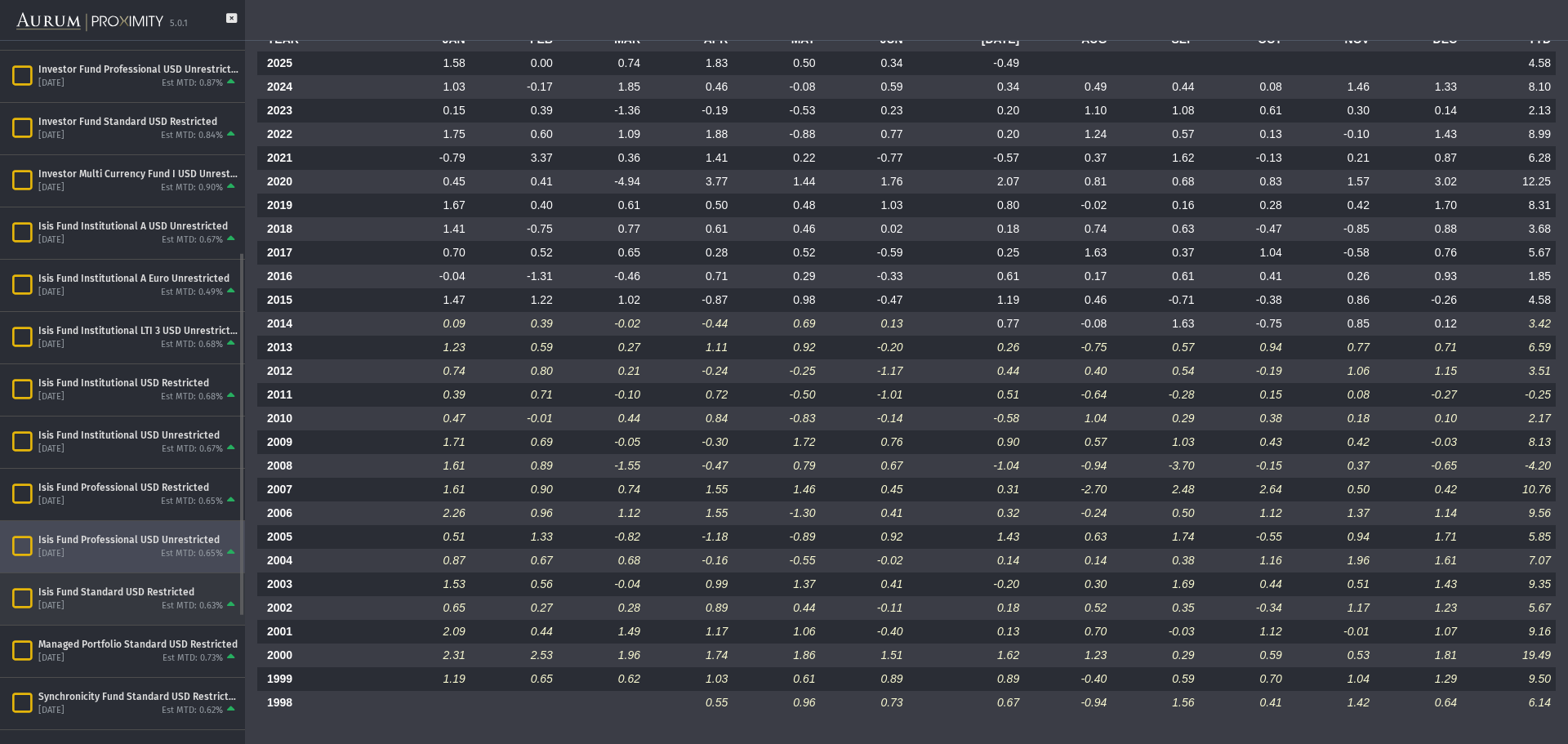
click at [167, 593] on div "Isis Fund Standard USD Restricted" at bounding box center [139, 591] width 201 height 13
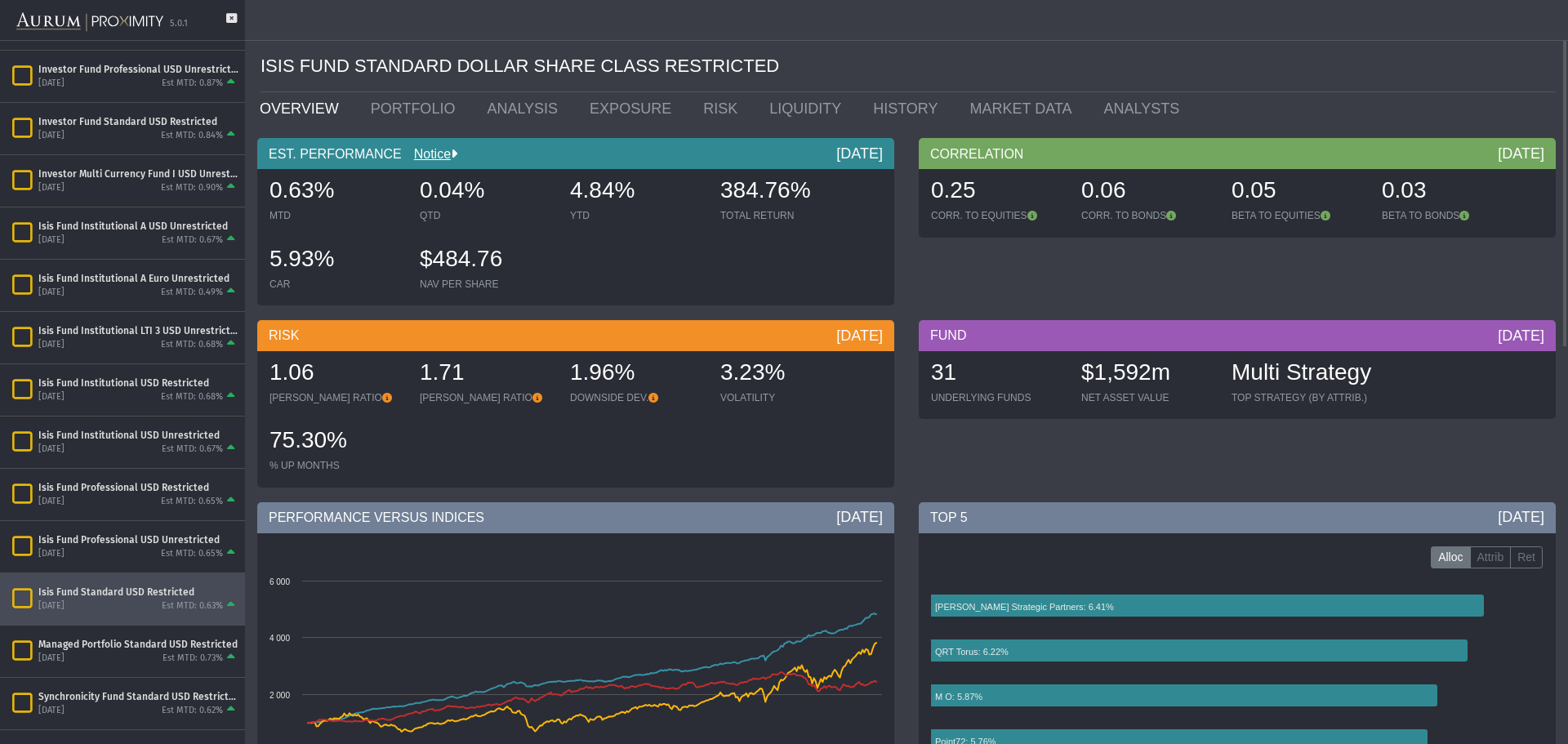
scroll to position [245, 0]
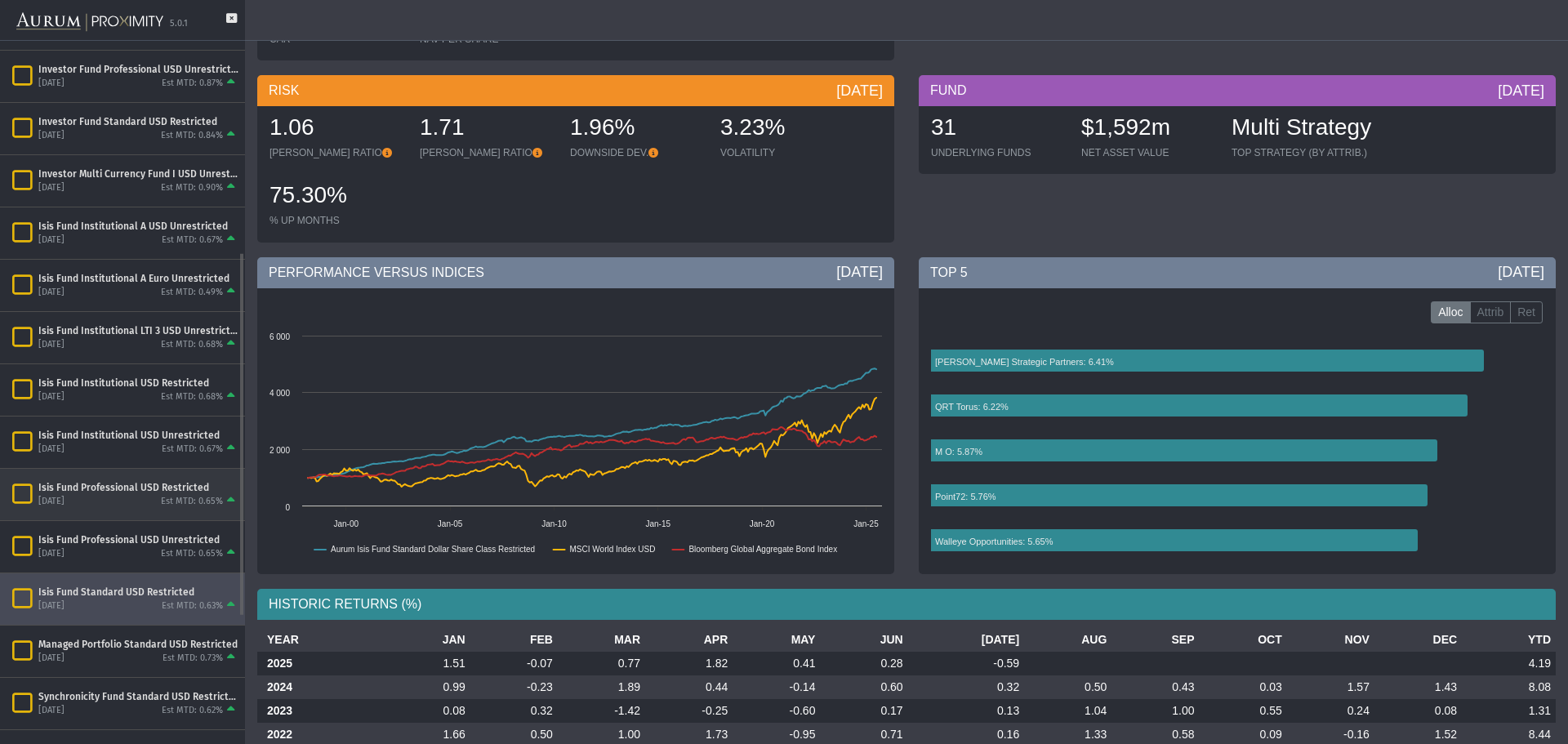
click at [132, 478] on div "Isis Fund Professional USD Restricted [DATE] Est MTD: 0.65%" at bounding box center [122, 495] width 245 height 52
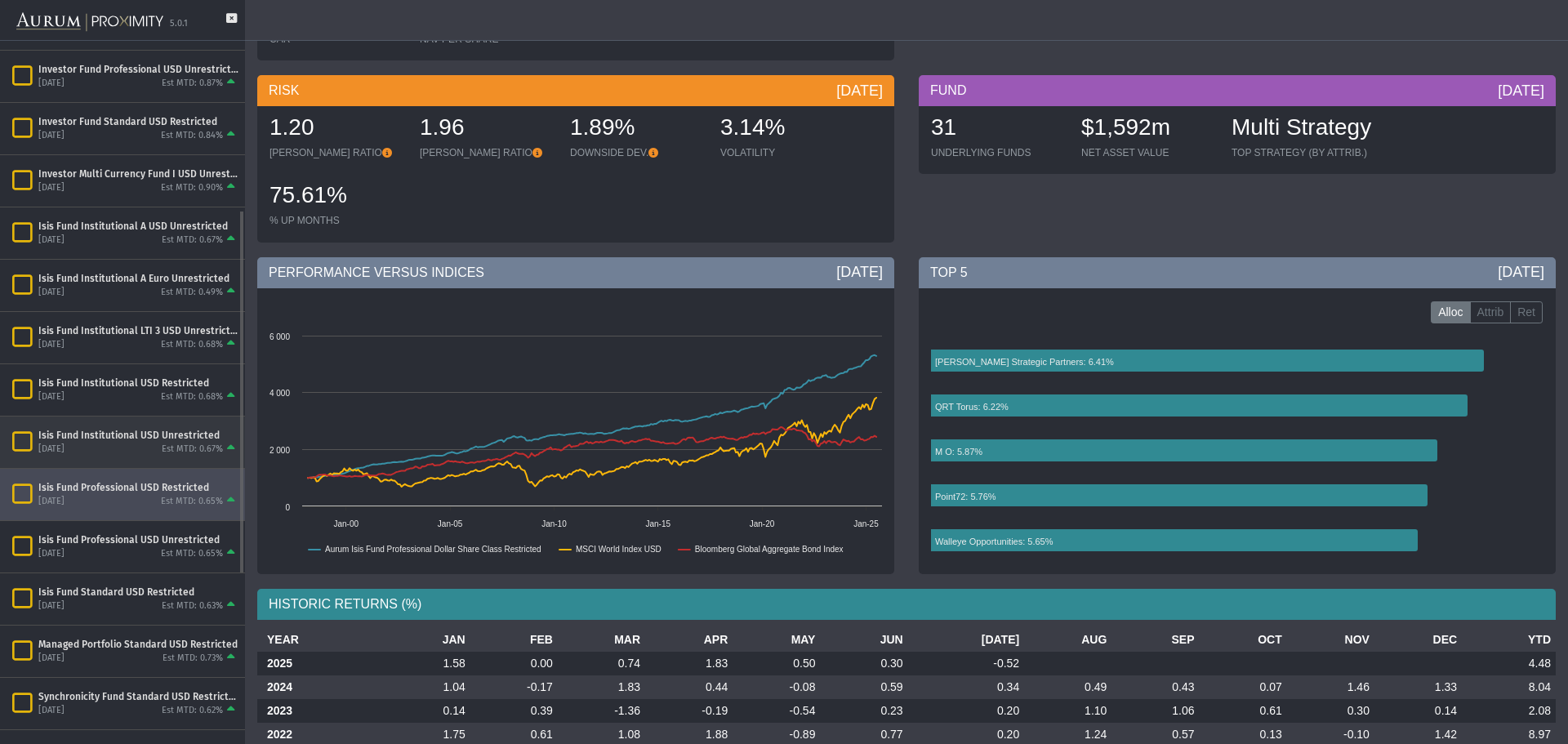
scroll to position [327, 0]
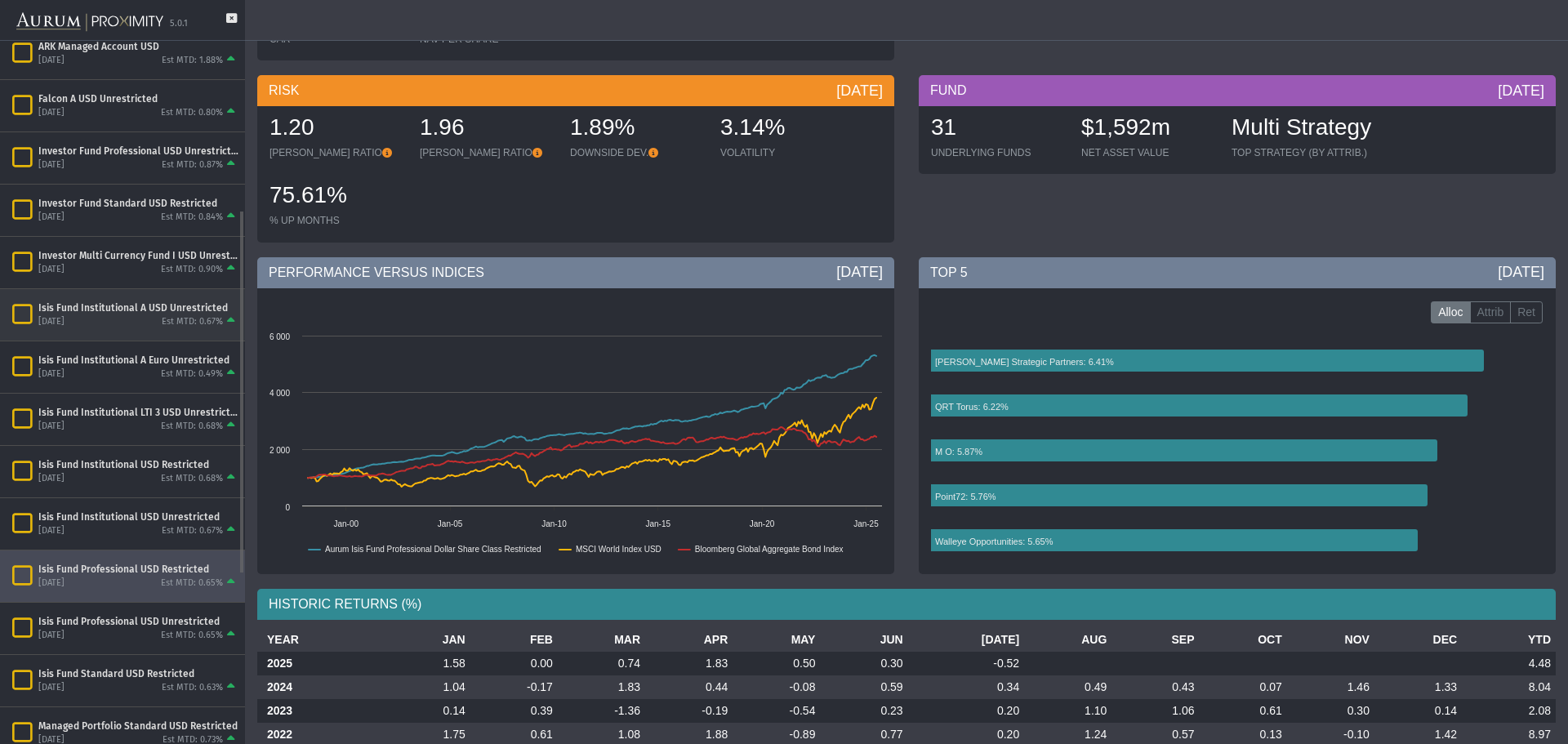
click at [125, 314] on div "[DATE] Est MTD: 0.67%" at bounding box center [139, 321] width 201 height 15
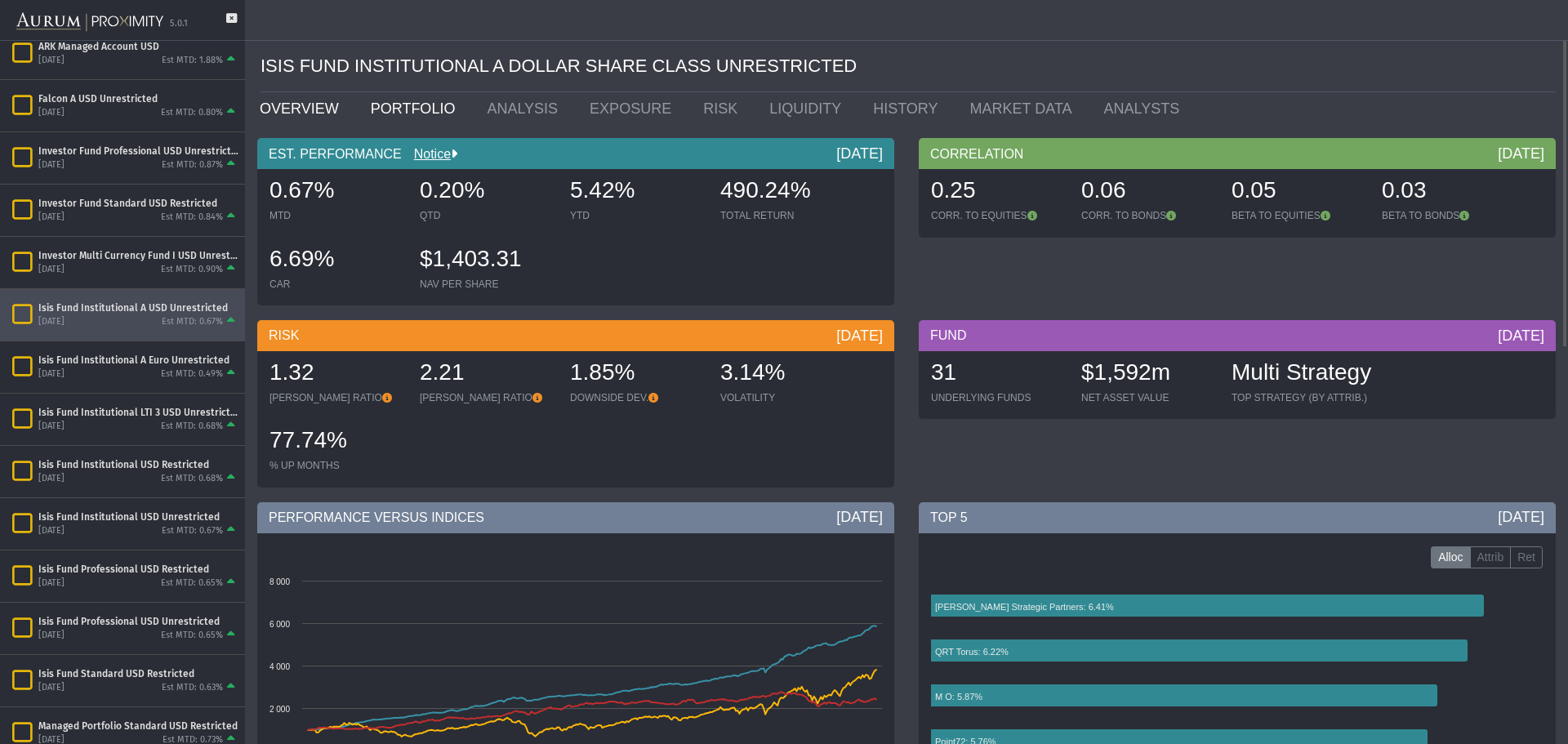
click at [423, 114] on link "PORTFOLIO" at bounding box center [417, 108] width 117 height 33
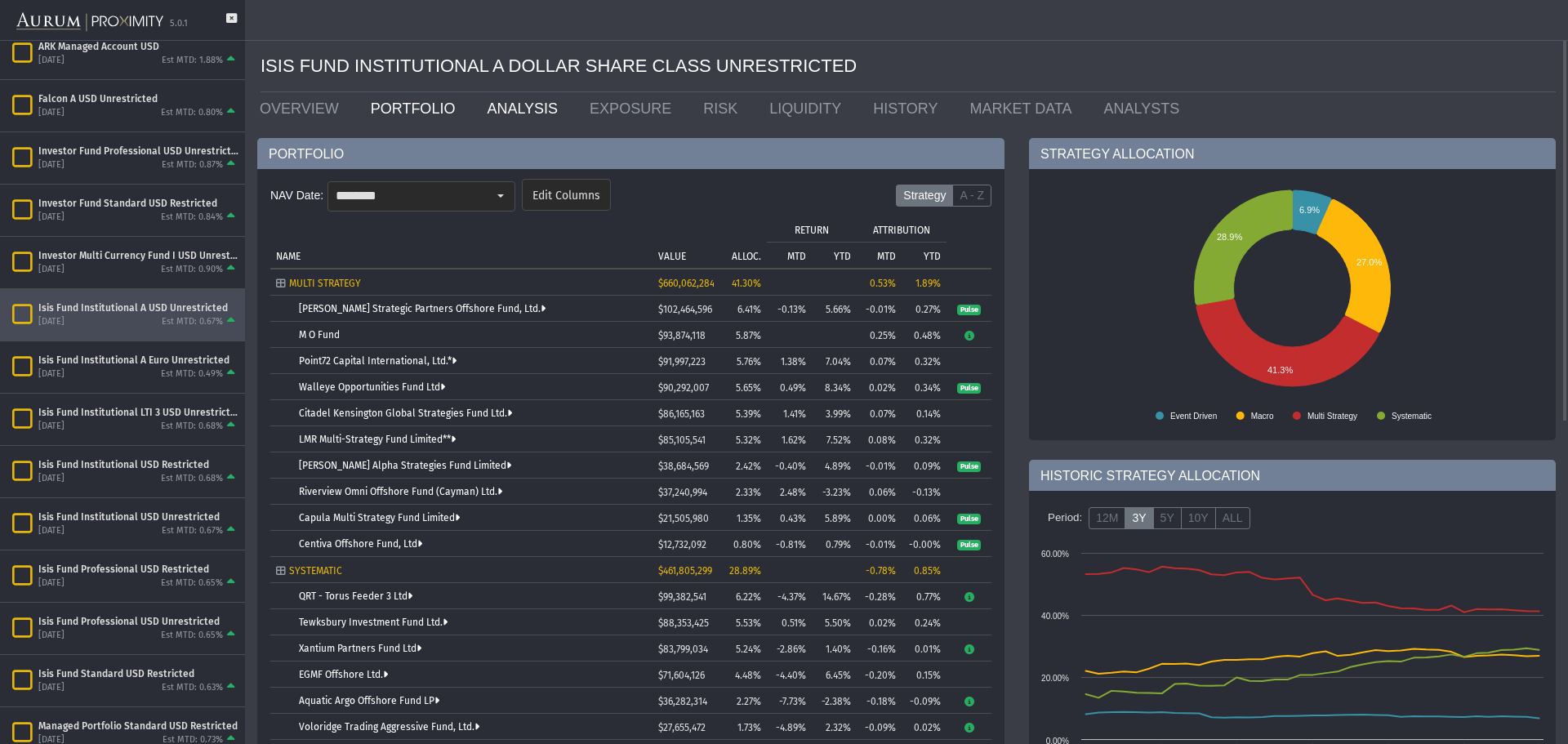
click at [528, 115] on link "ANALYSIS" at bounding box center [526, 108] width 103 height 33
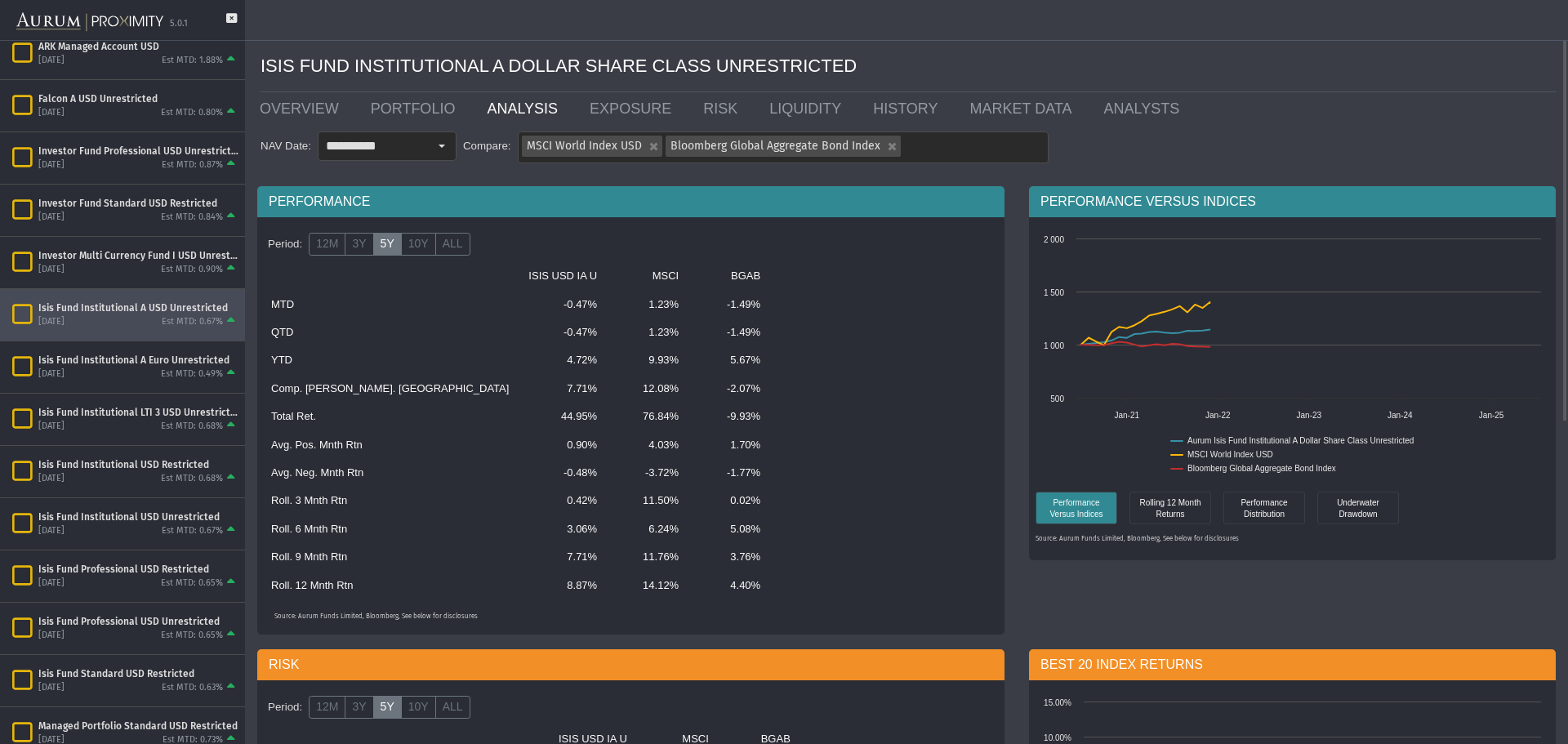
scroll to position [163, 0]
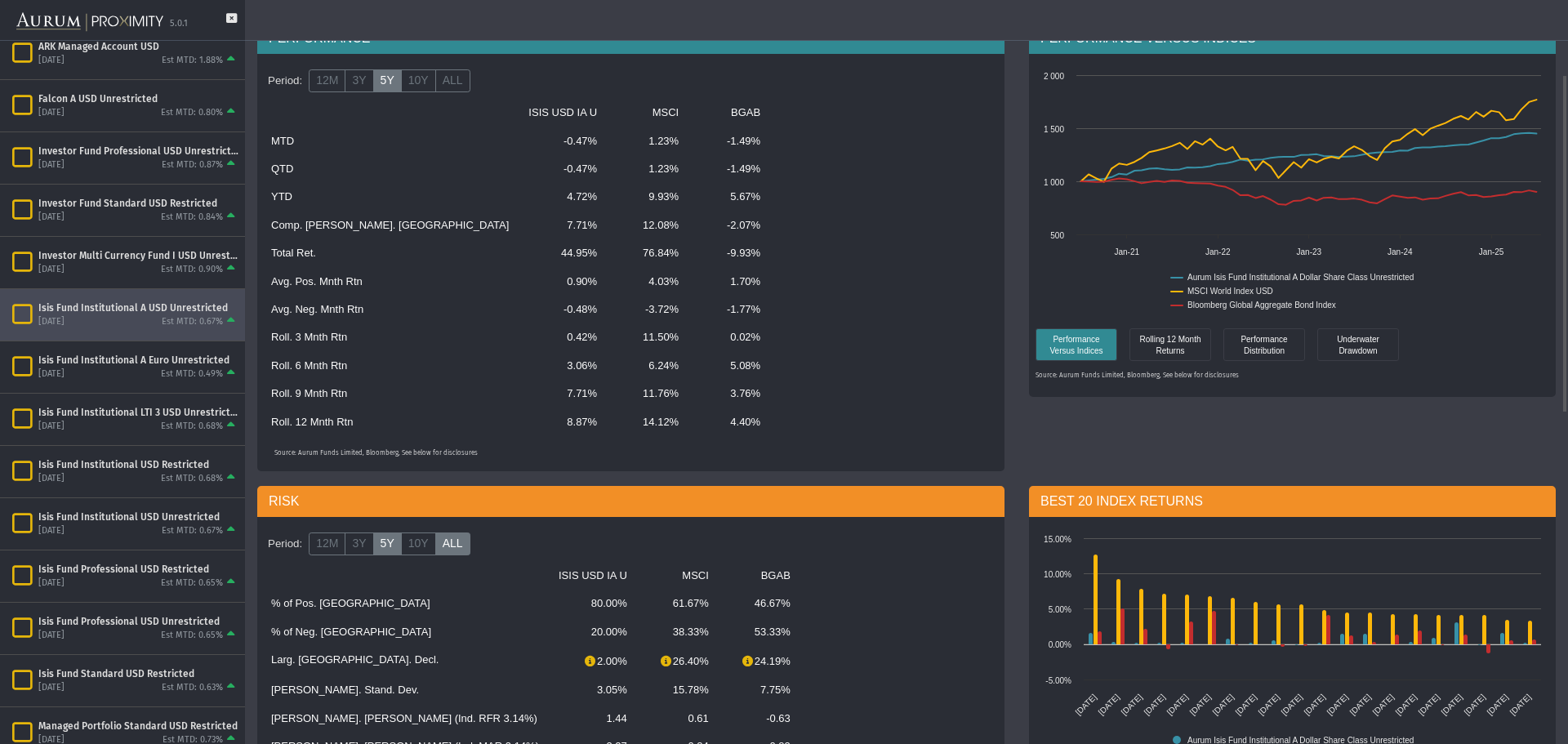
click at [449, 552] on label "ALL" at bounding box center [453, 544] width 35 height 23
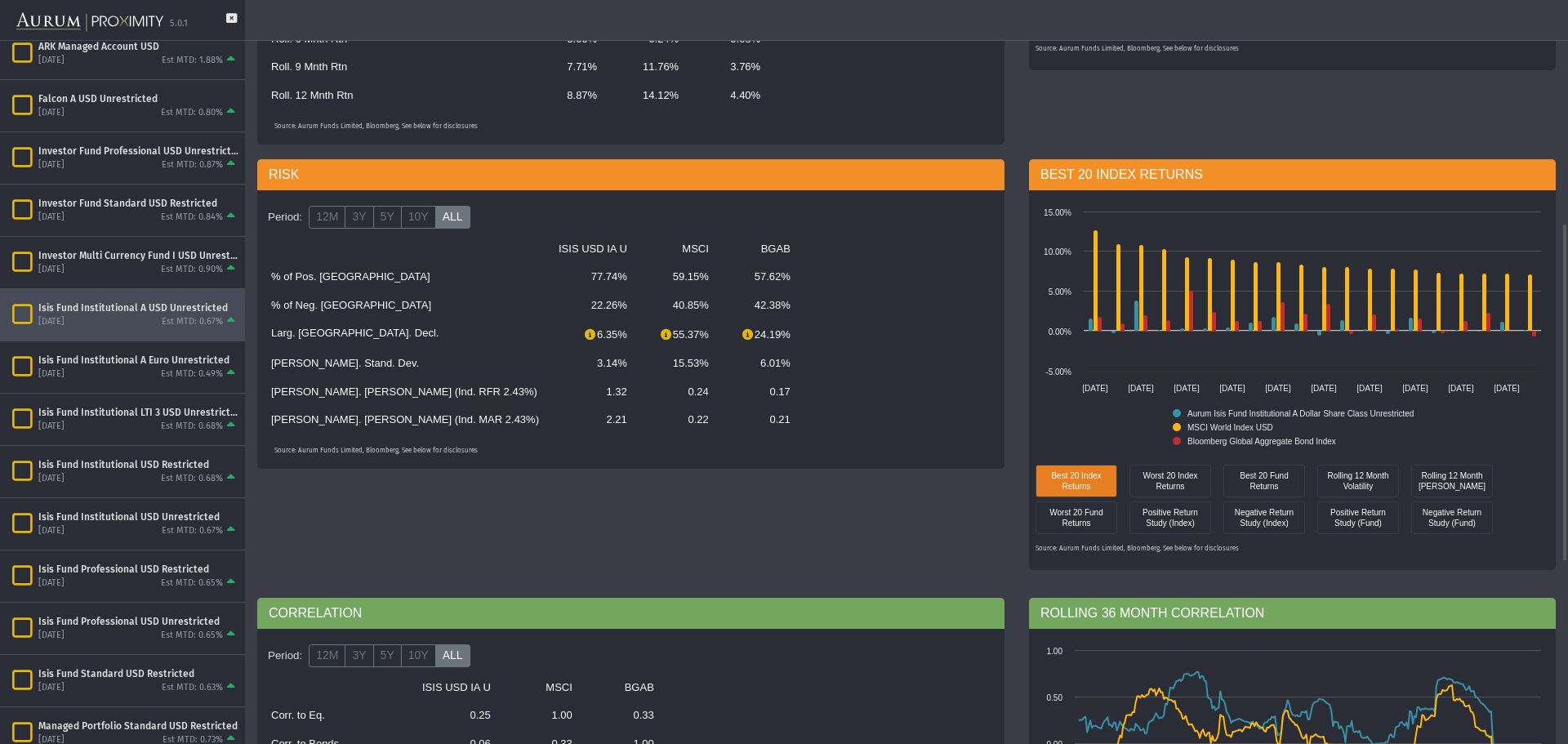
scroll to position [735, 0]
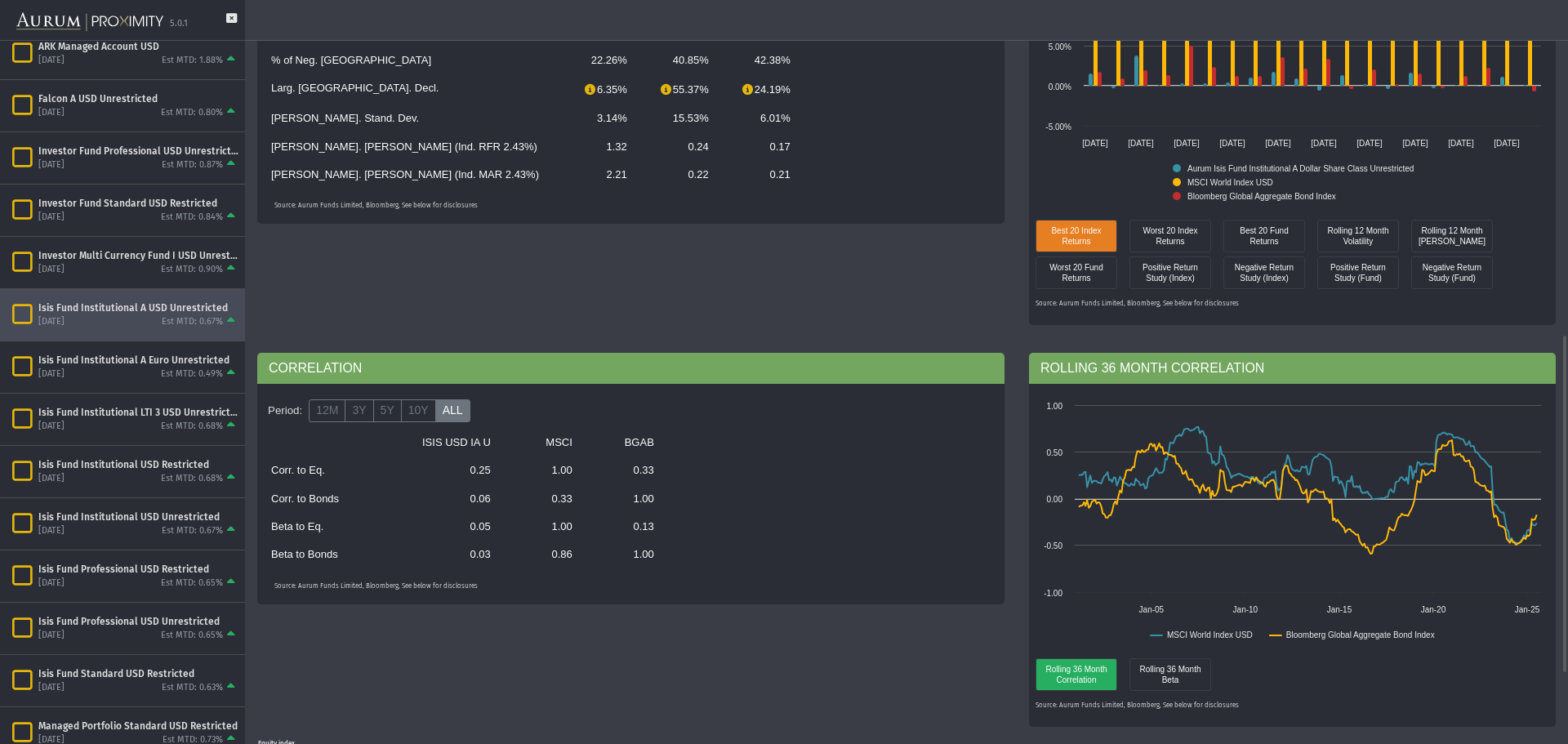
drag, startPoint x: 466, startPoint y: 530, endPoint x: 428, endPoint y: 460, distance: 79.6
click at [489, 557] on tbody "ISIS USD IA U MSCI BGAB Corr. to Eq. 0.25 1.00 0.33 Corr. to Bonds 0.06 0.33 1.…" at bounding box center [545, 498] width 566 height 140
click at [391, 407] on label "5Y" at bounding box center [387, 410] width 28 height 23
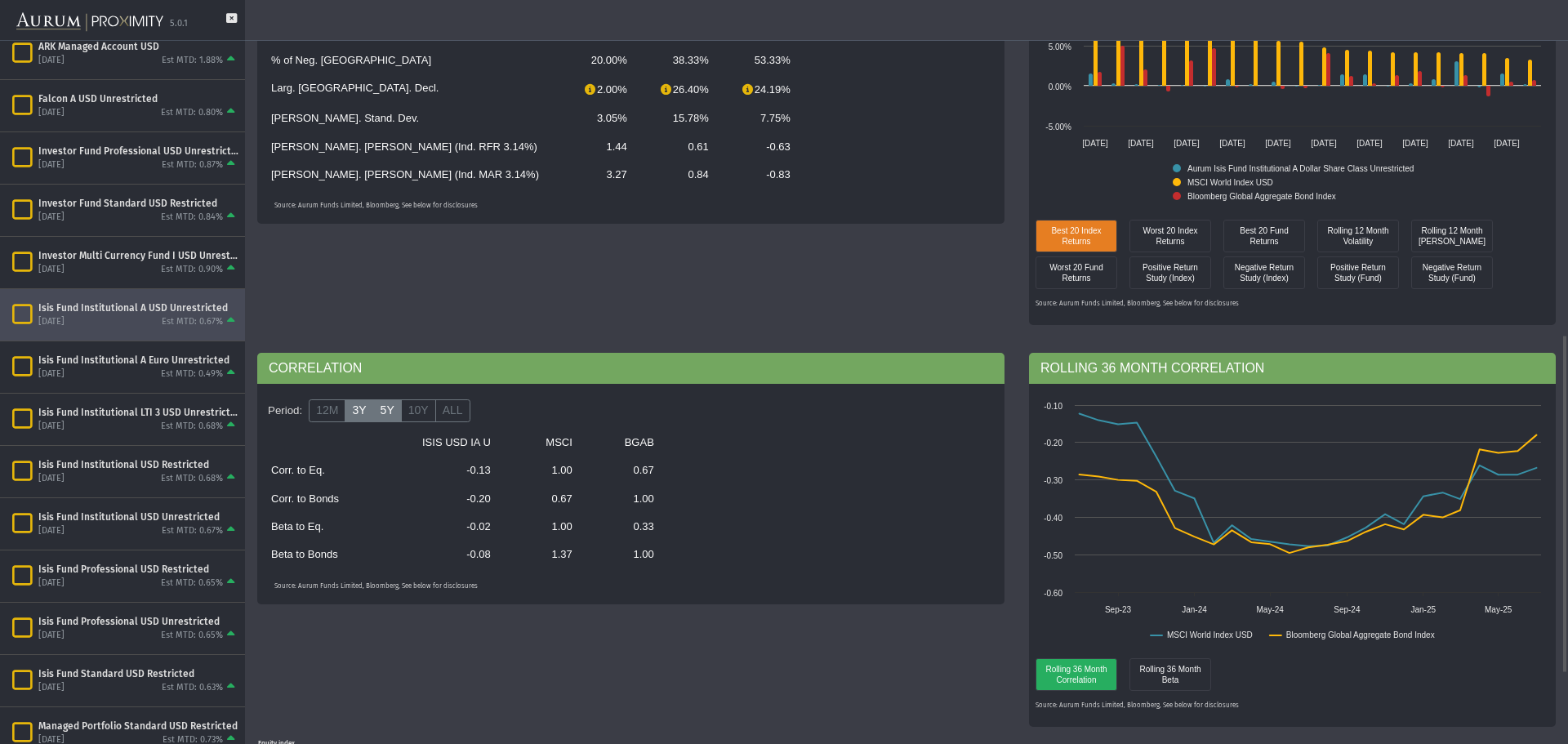
click at [359, 408] on label "3Y" at bounding box center [358, 410] width 28 height 23
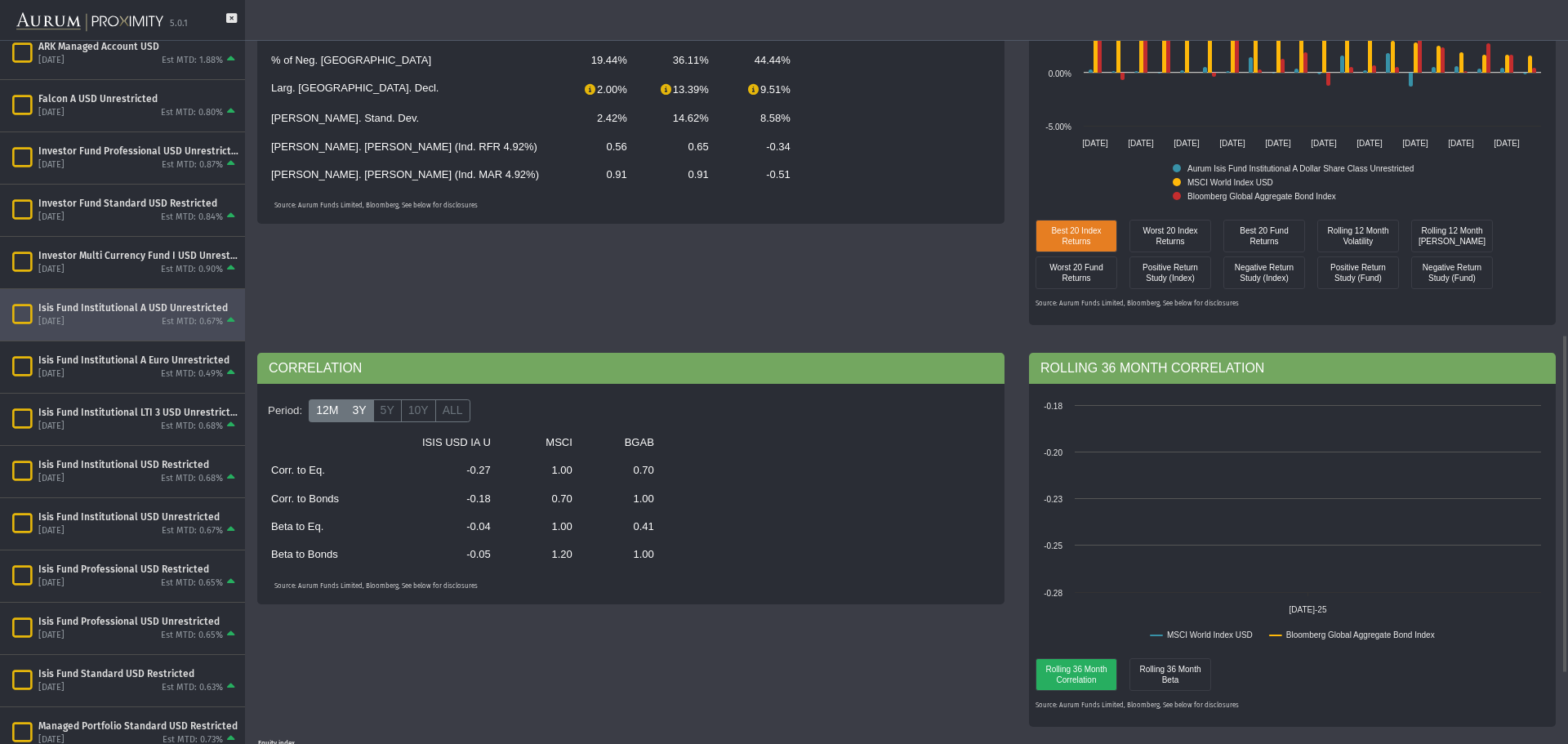
click at [326, 411] on label "12M" at bounding box center [327, 410] width 37 height 23
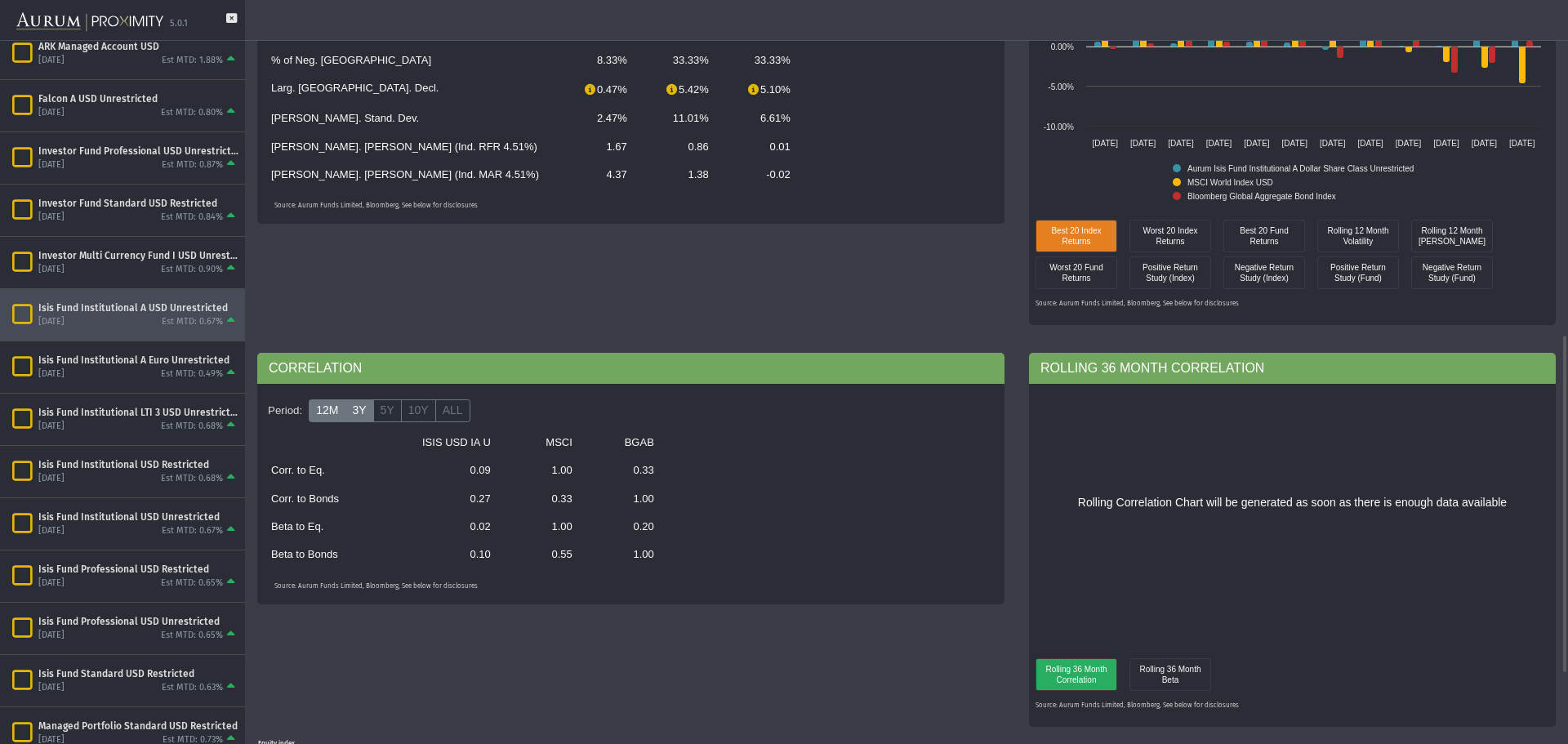
click at [359, 414] on label "3Y" at bounding box center [358, 410] width 28 height 23
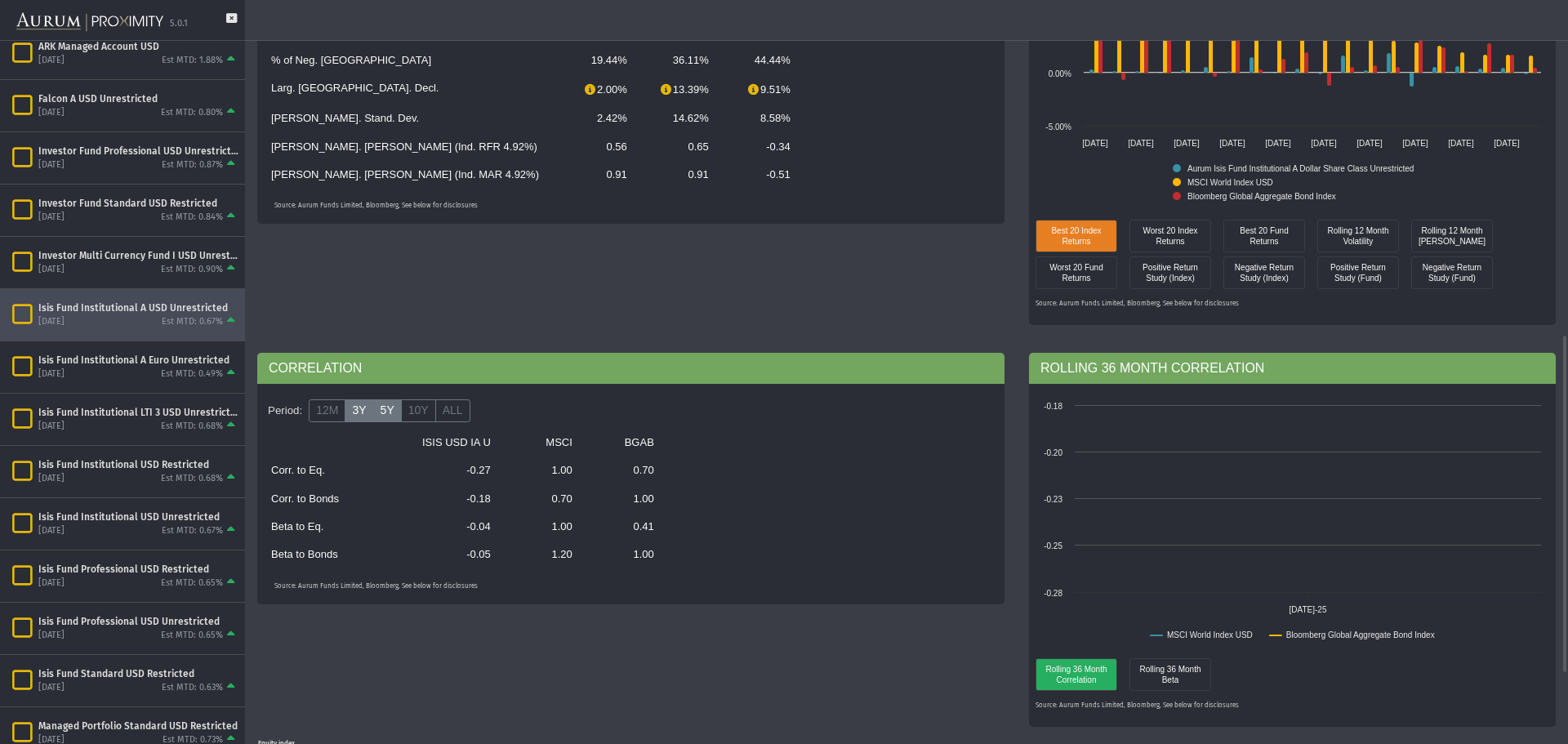
click at [381, 414] on label "5Y" at bounding box center [387, 410] width 28 height 23
click at [417, 422] on label "10Y" at bounding box center [418, 410] width 35 height 23
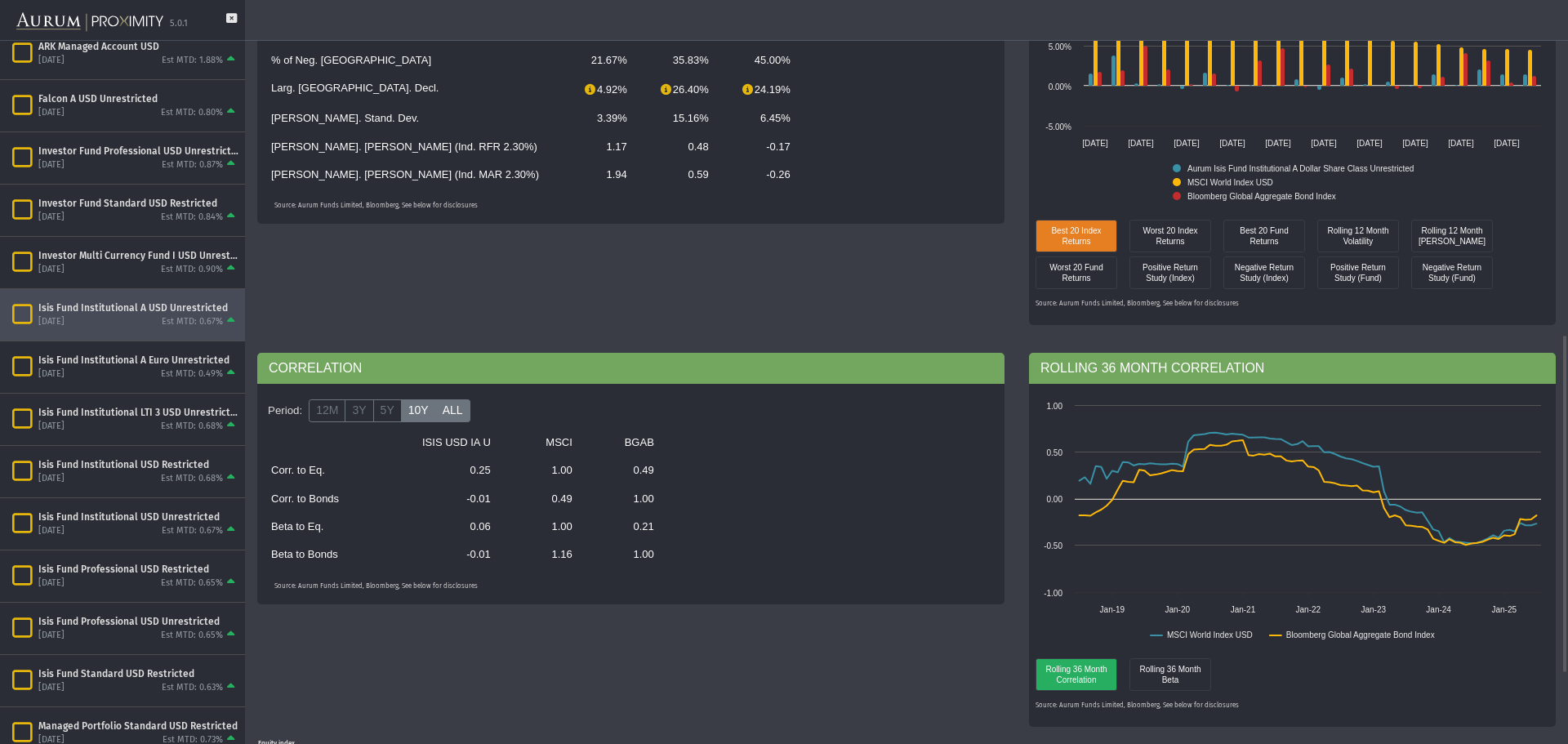
click at [446, 415] on label "ALL" at bounding box center [453, 410] width 35 height 23
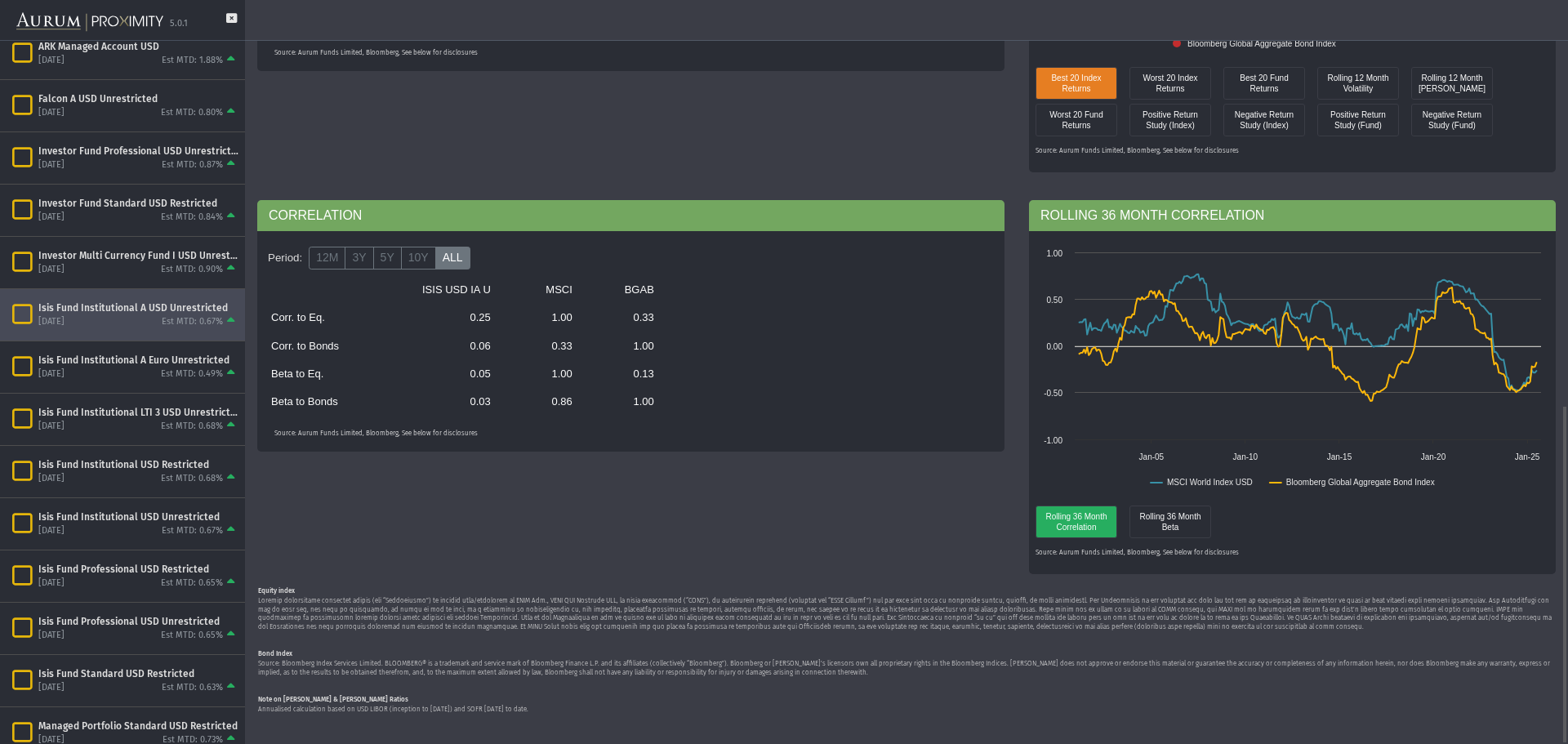
scroll to position [809, 0]
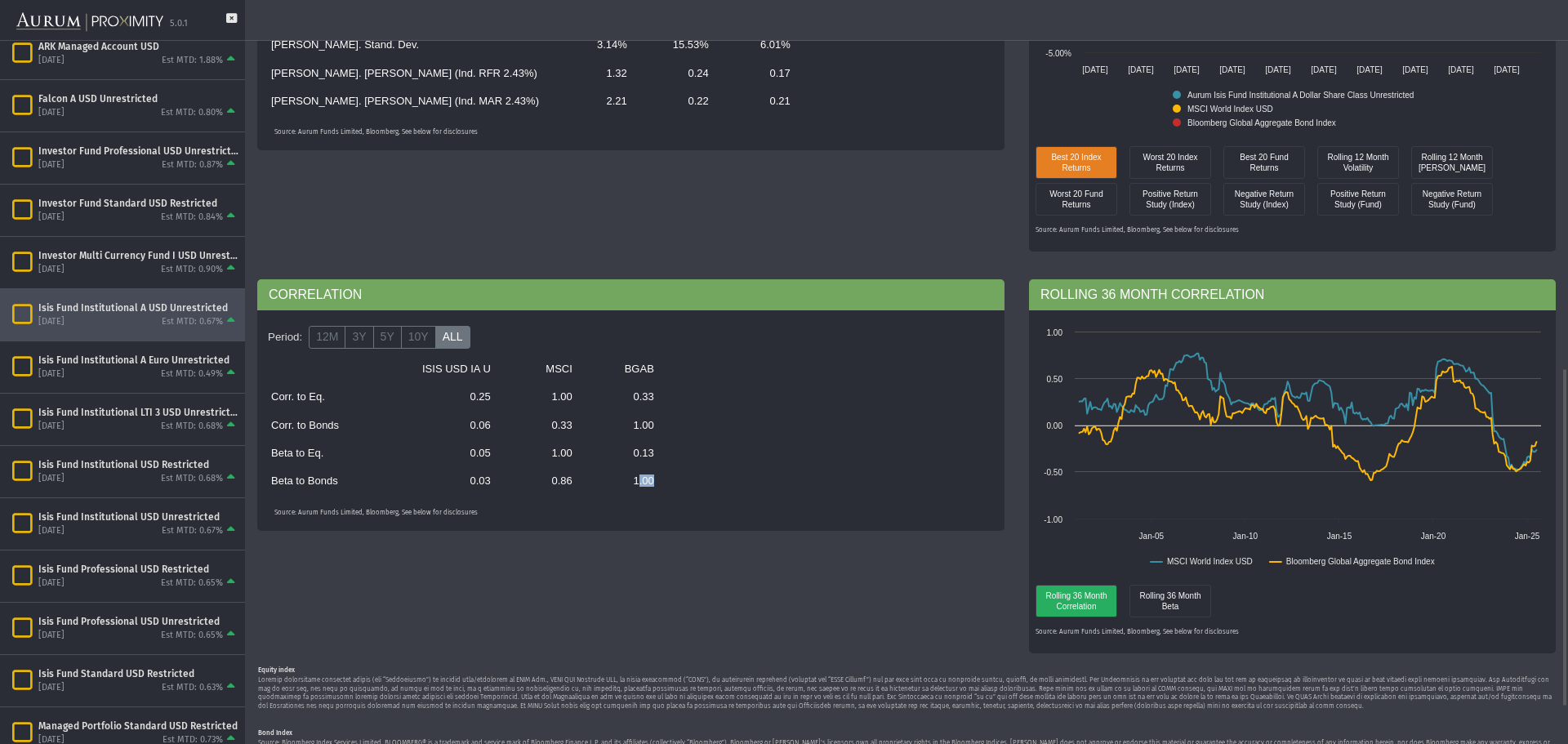
drag, startPoint x: 628, startPoint y: 486, endPoint x: 662, endPoint y: 484, distance: 34.1
click at [662, 484] on tr "Beta to Bonds 0.03 0.86 1.00" at bounding box center [545, 481] width 566 height 28
drag, startPoint x: 461, startPoint y: 396, endPoint x: 490, endPoint y: 404, distance: 30.1
click at [490, 404] on td "0.25" at bounding box center [456, 397] width 88 height 28
click at [554, 483] on td "0.86" at bounding box center [541, 481] width 82 height 28
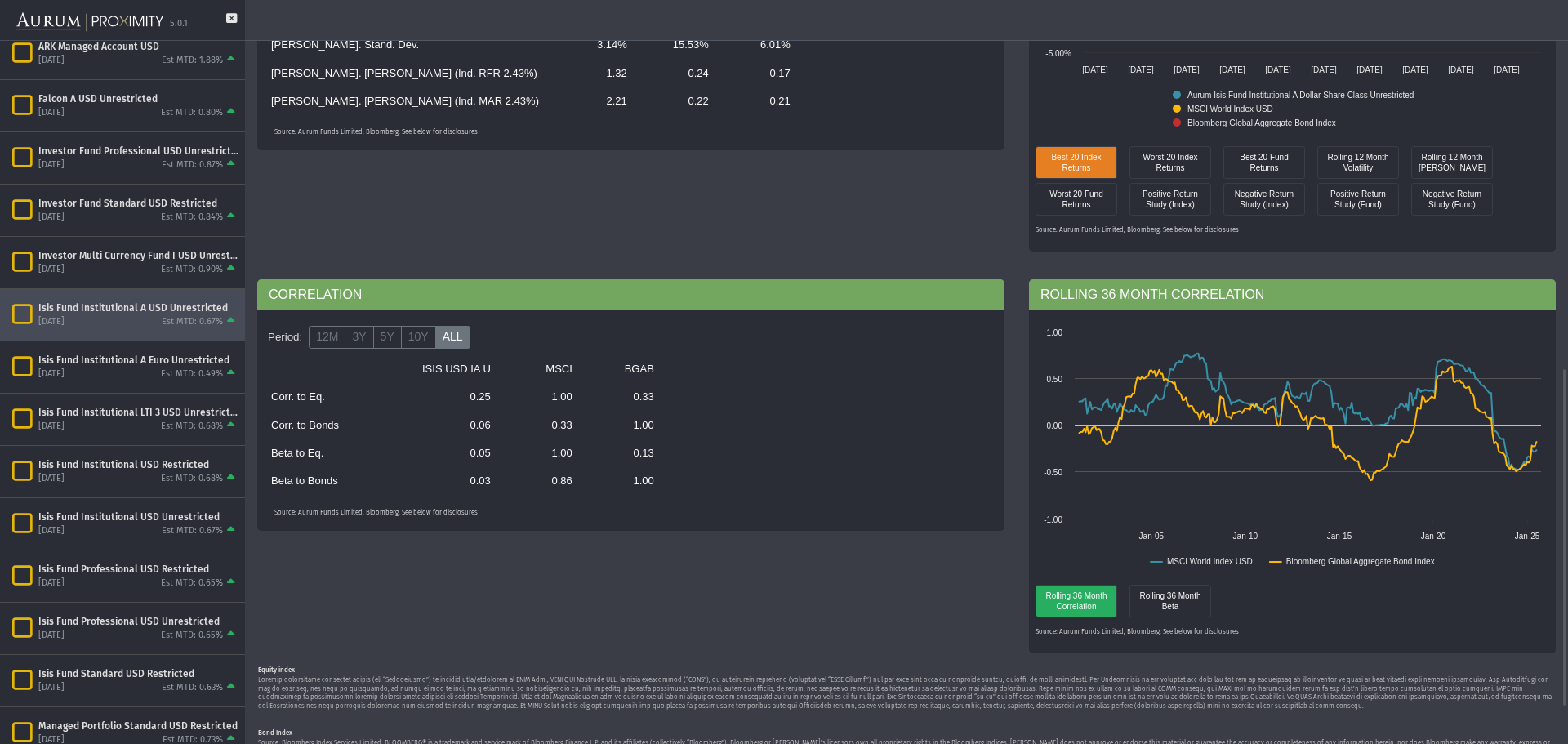
drag, startPoint x: 547, startPoint y: 461, endPoint x: 571, endPoint y: 461, distance: 24.0
click at [571, 461] on td "1.00" at bounding box center [541, 453] width 82 height 28
